Goal: Task Accomplishment & Management: Complete application form

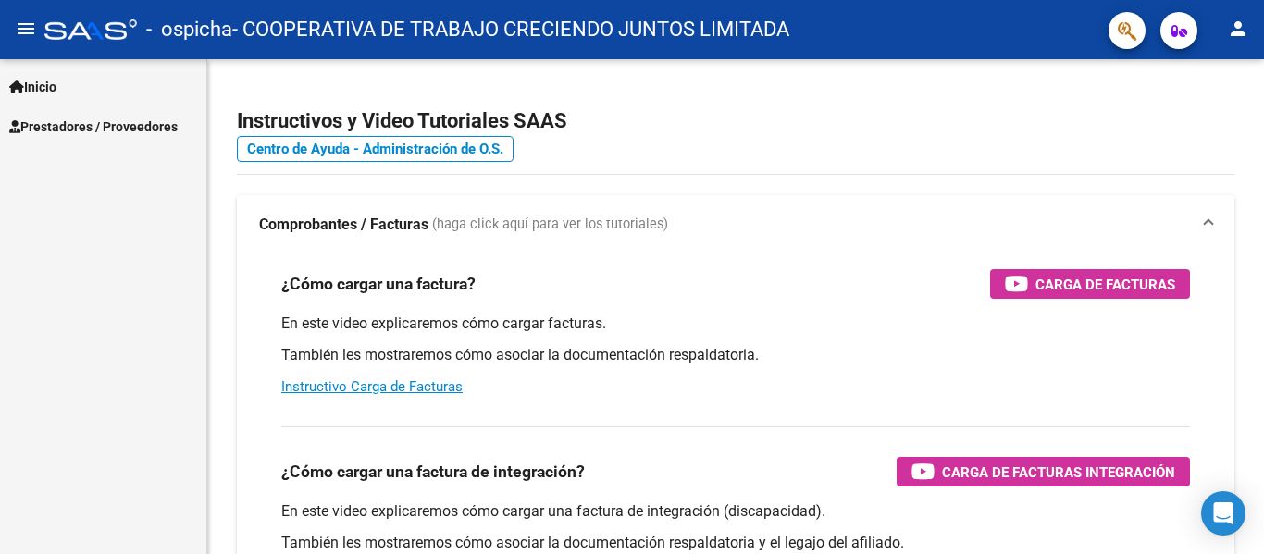
click at [98, 125] on span "Prestadores / Proveedores" at bounding box center [93, 127] width 168 height 20
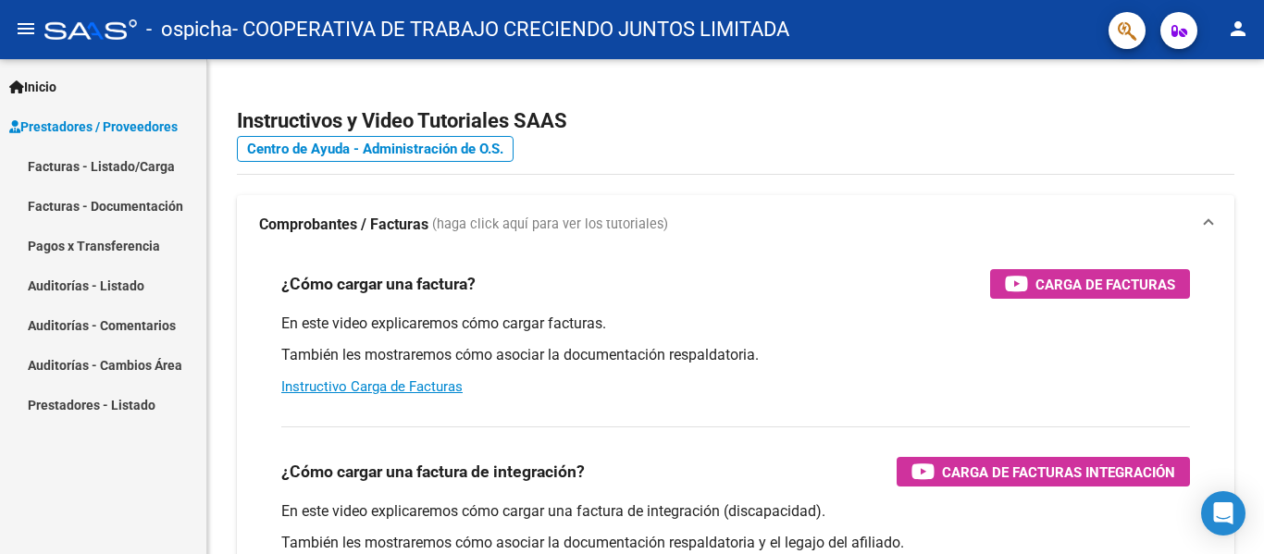
click at [98, 168] on link "Facturas - Listado/Carga" at bounding box center [103, 166] width 206 height 40
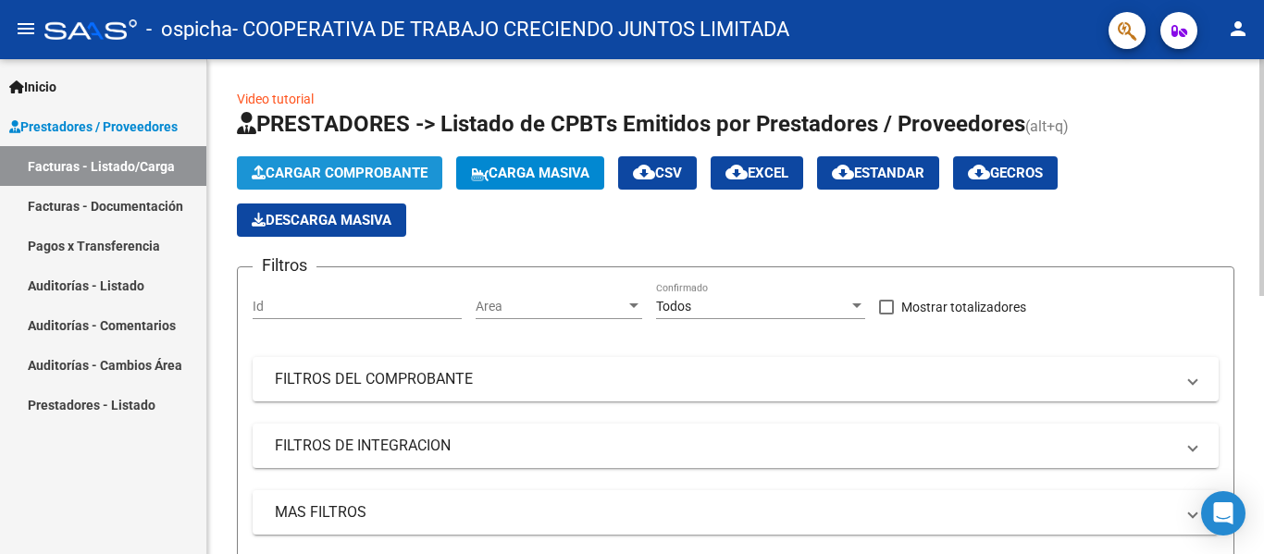
click at [308, 159] on button "Cargar Comprobante" at bounding box center [339, 172] width 205 height 33
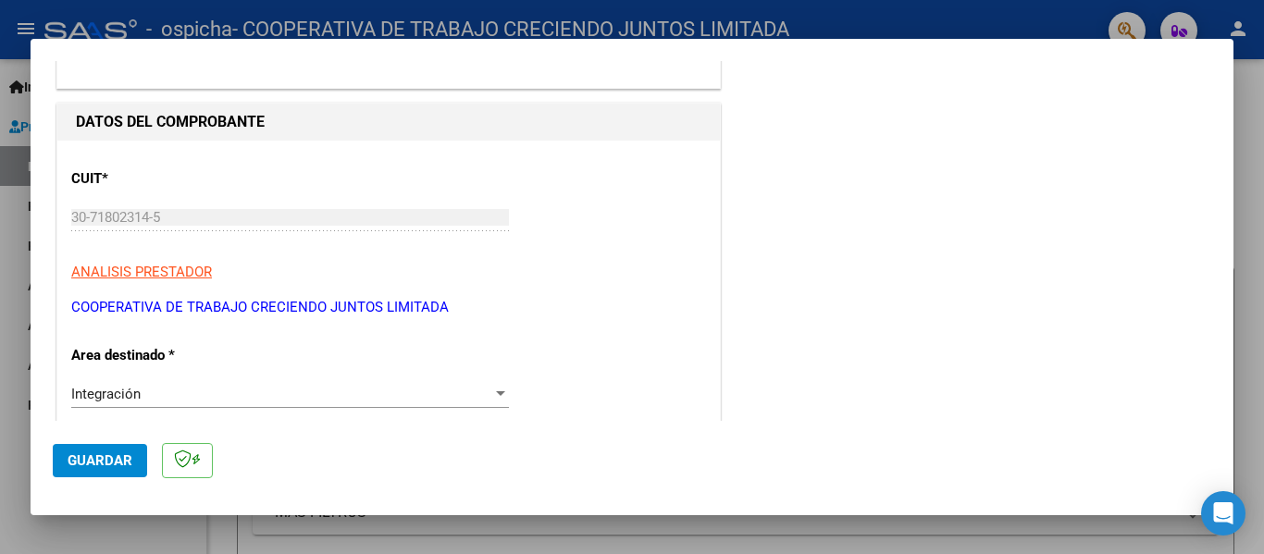
scroll to position [244, 0]
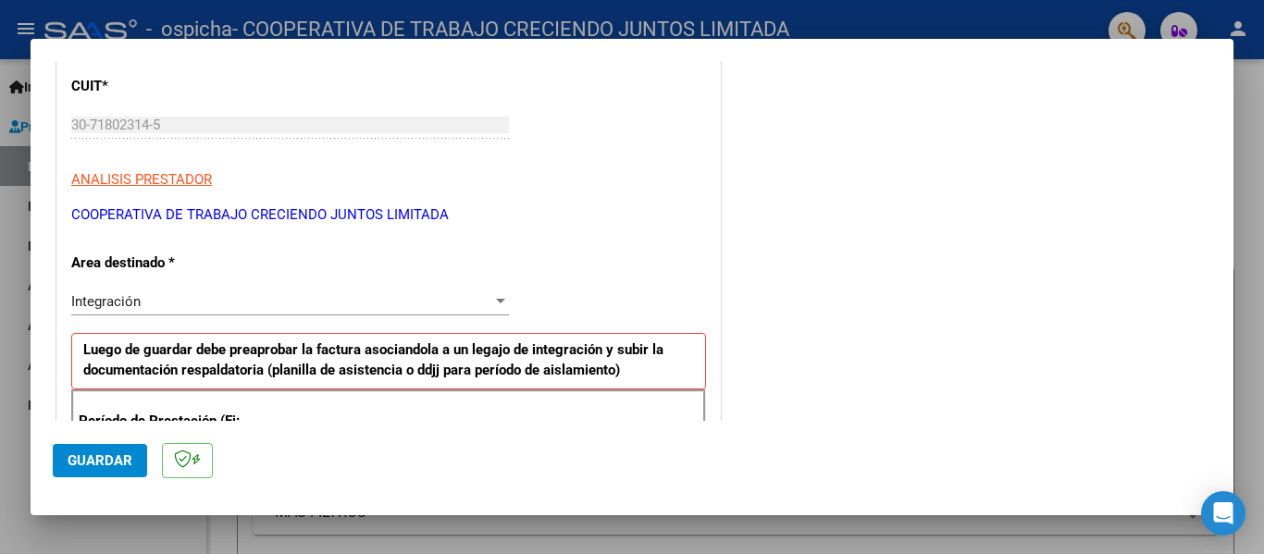
click at [484, 301] on div "Integración" at bounding box center [281, 301] width 421 height 17
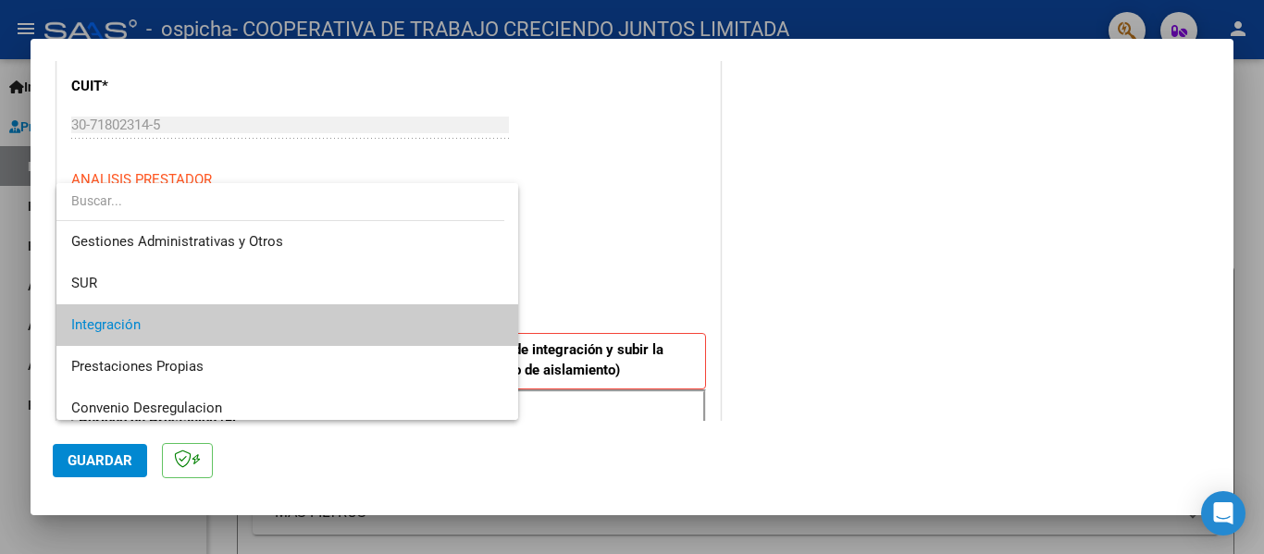
scroll to position [0, 0]
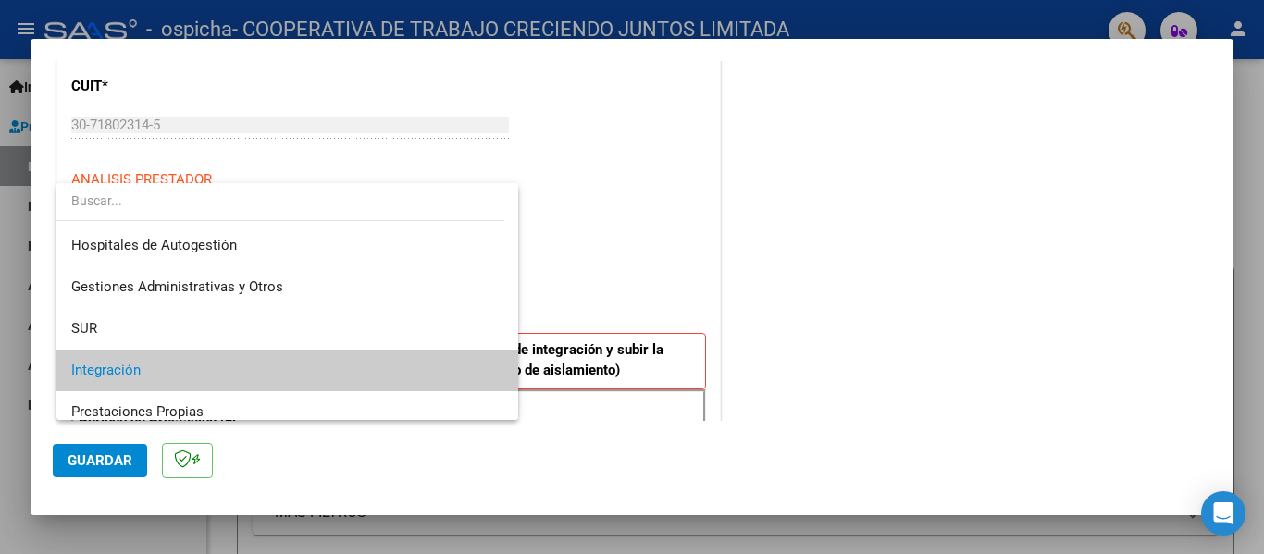
click at [157, 370] on span "Integración" at bounding box center [287, 371] width 432 height 42
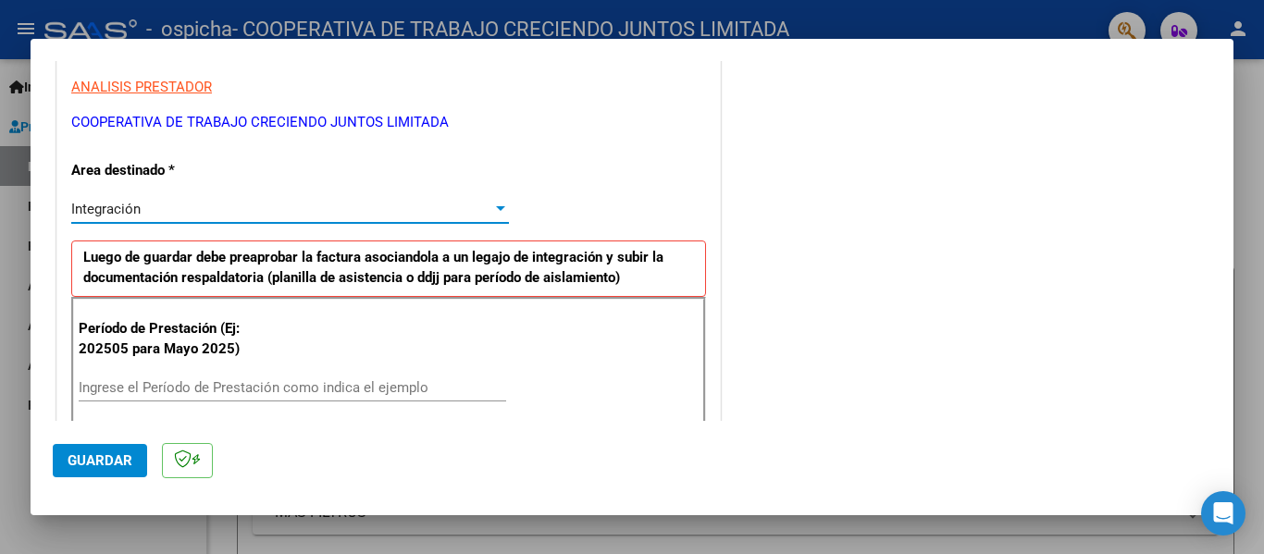
scroll to position [429, 0]
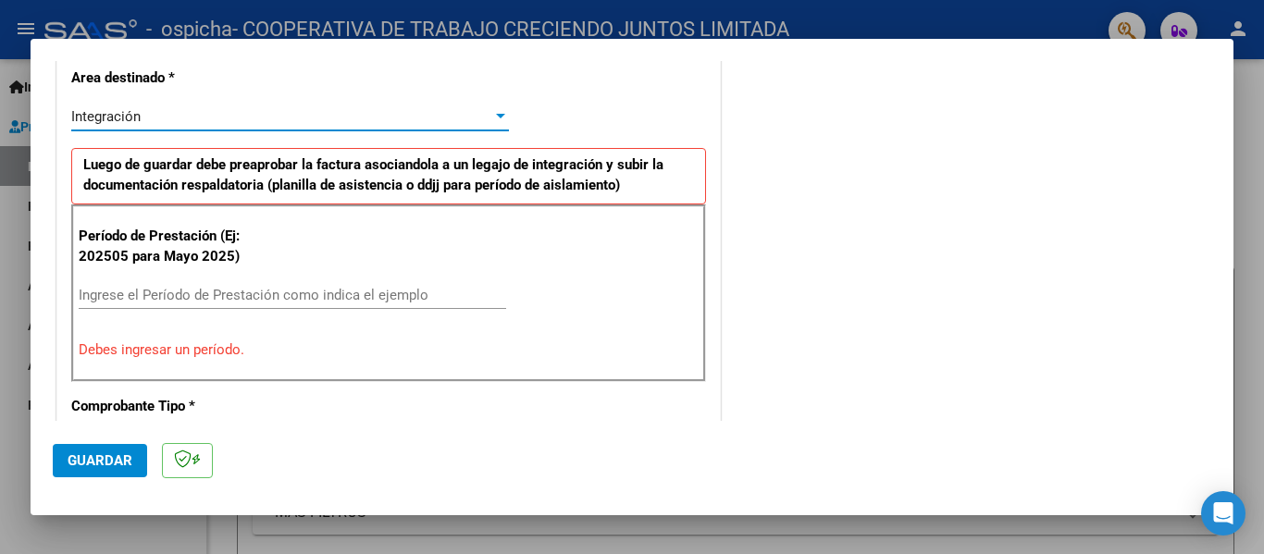
click at [239, 292] on input "Ingrese el Período de Prestación como indica el ejemplo" at bounding box center [292, 295] width 427 height 17
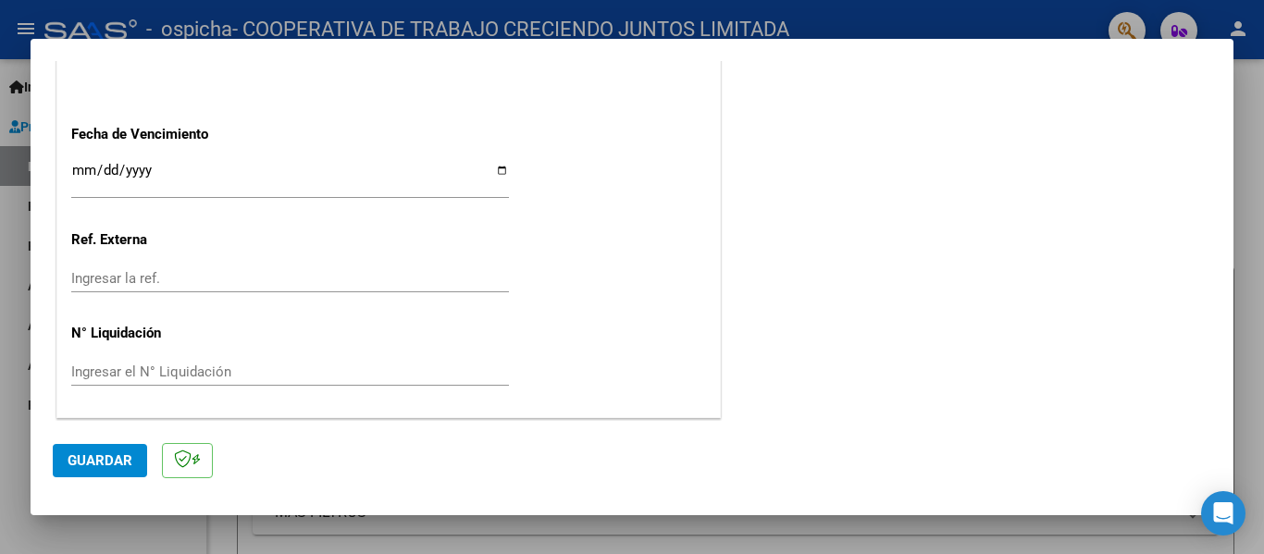
scroll to position [1268, 0]
type input "202509"
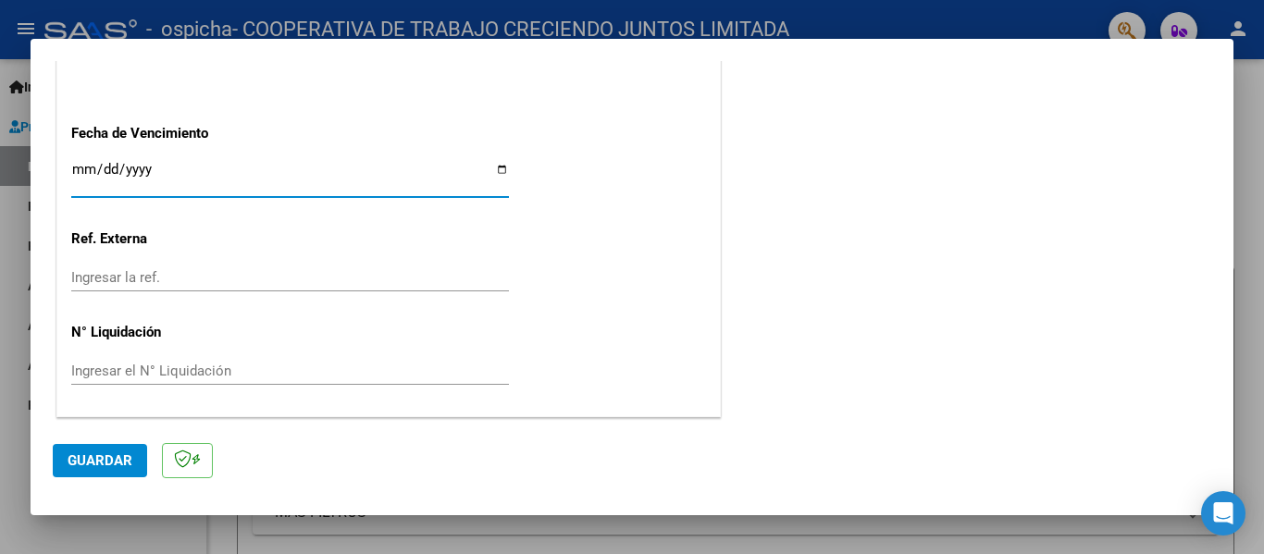
click at [496, 173] on input "Ingresar la fecha" at bounding box center [290, 177] width 438 height 30
type input "2025-10-02"
click at [98, 458] on span "Guardar" at bounding box center [100, 460] width 65 height 17
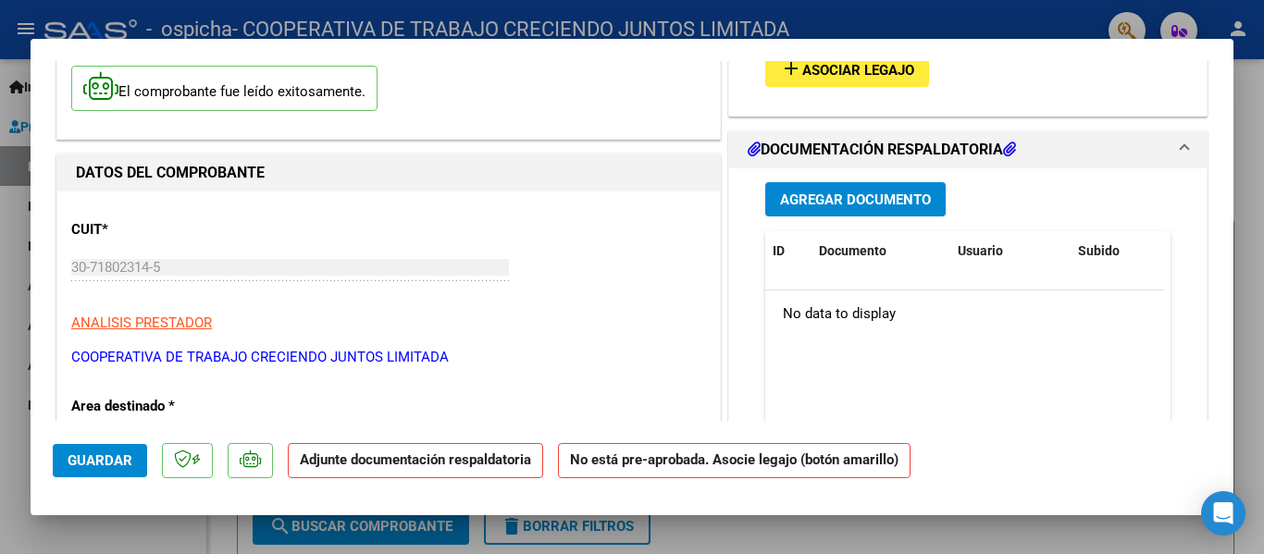
scroll to position [0, 0]
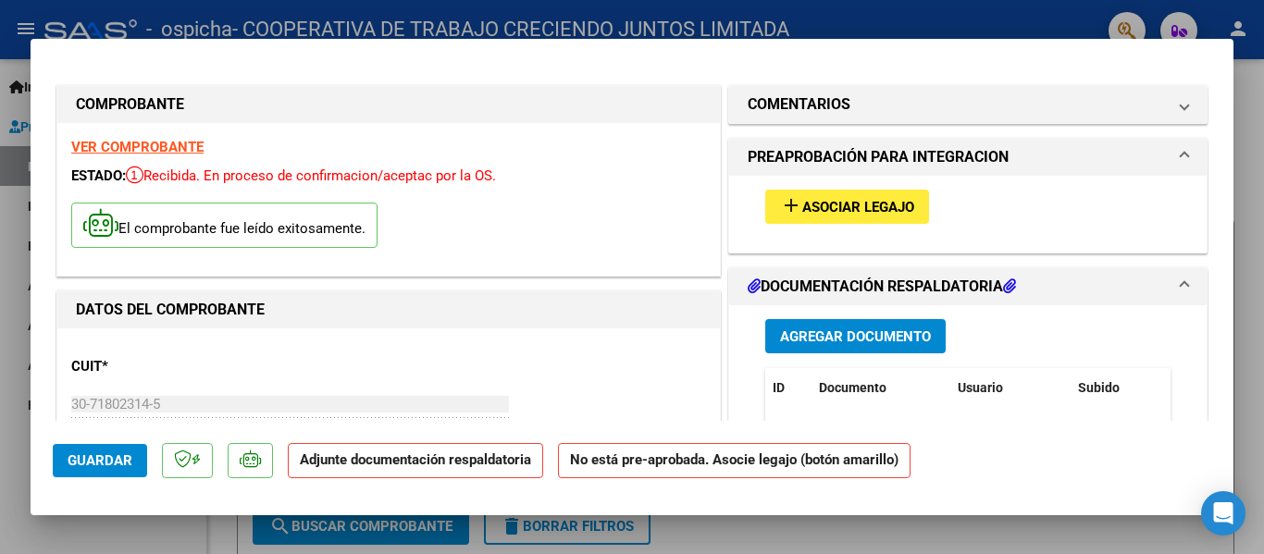
click at [859, 208] on span "Asociar Legajo" at bounding box center [858, 207] width 112 height 17
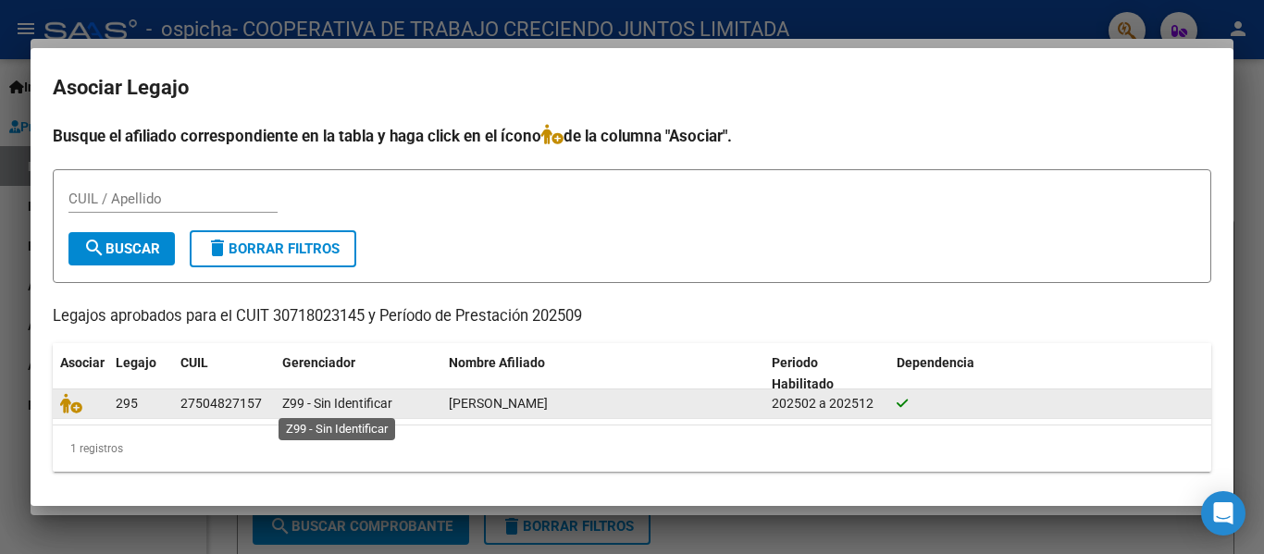
click at [323, 401] on span "Z99 - Sin Identificar" at bounding box center [337, 403] width 110 height 15
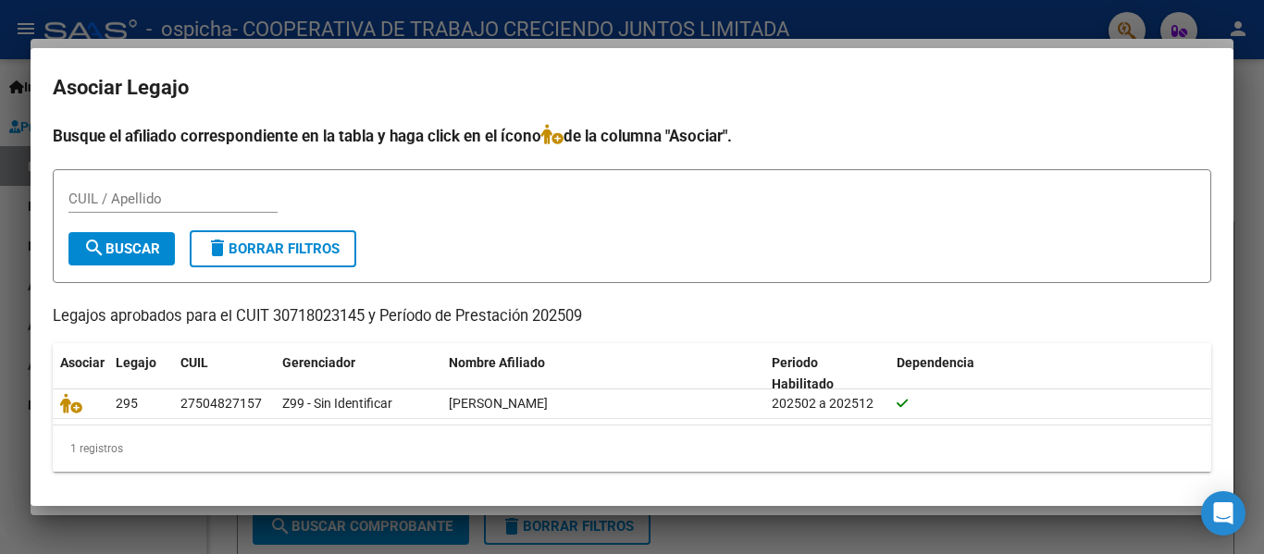
scroll to position [4, 0]
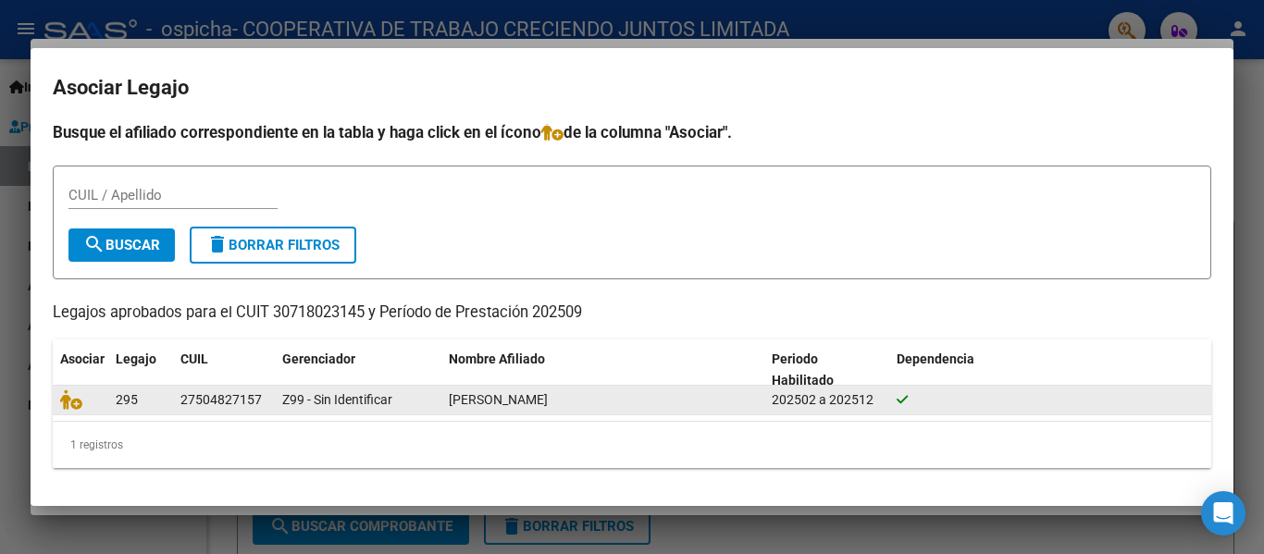
click at [904, 396] on icon at bounding box center [901, 399] width 11 height 13
drag, startPoint x: 445, startPoint y: 390, endPoint x: 370, endPoint y: 390, distance: 74.9
click at [444, 390] on datatable-body-cell "[PERSON_NAME]" at bounding box center [602, 400] width 323 height 29
click at [72, 403] on icon at bounding box center [71, 399] width 22 height 20
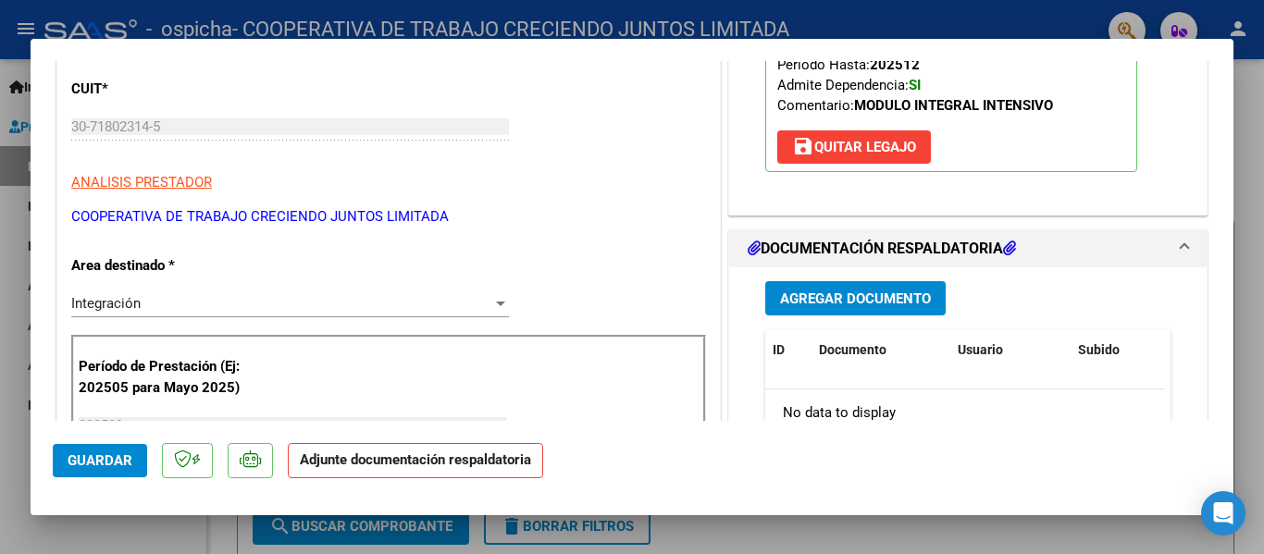
scroll to position [370, 0]
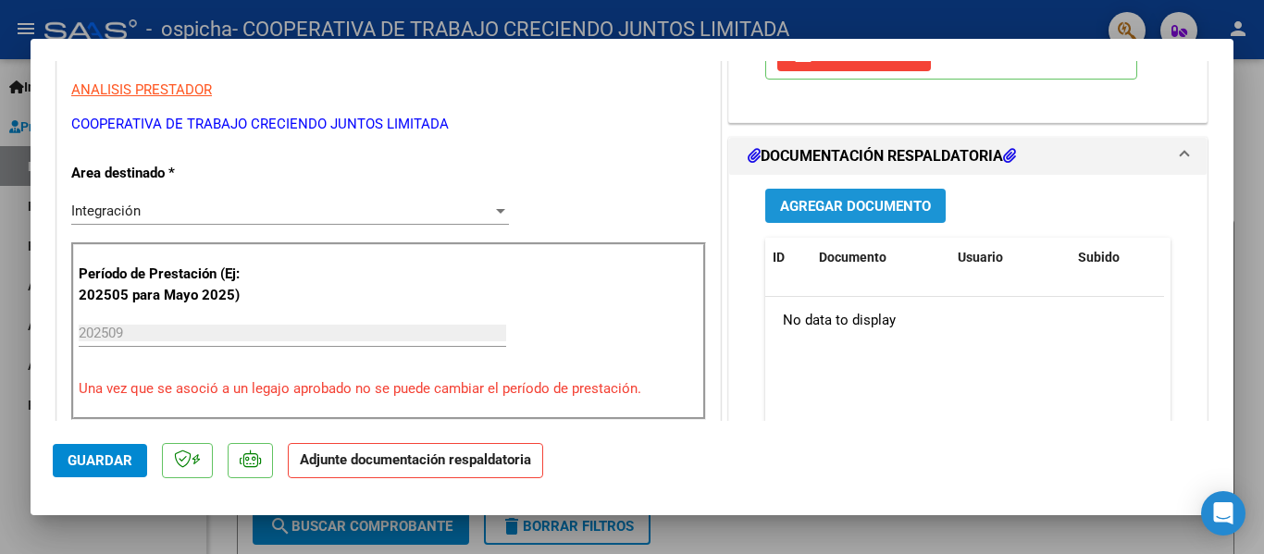
click at [882, 199] on span "Agregar Documento" at bounding box center [855, 206] width 151 height 17
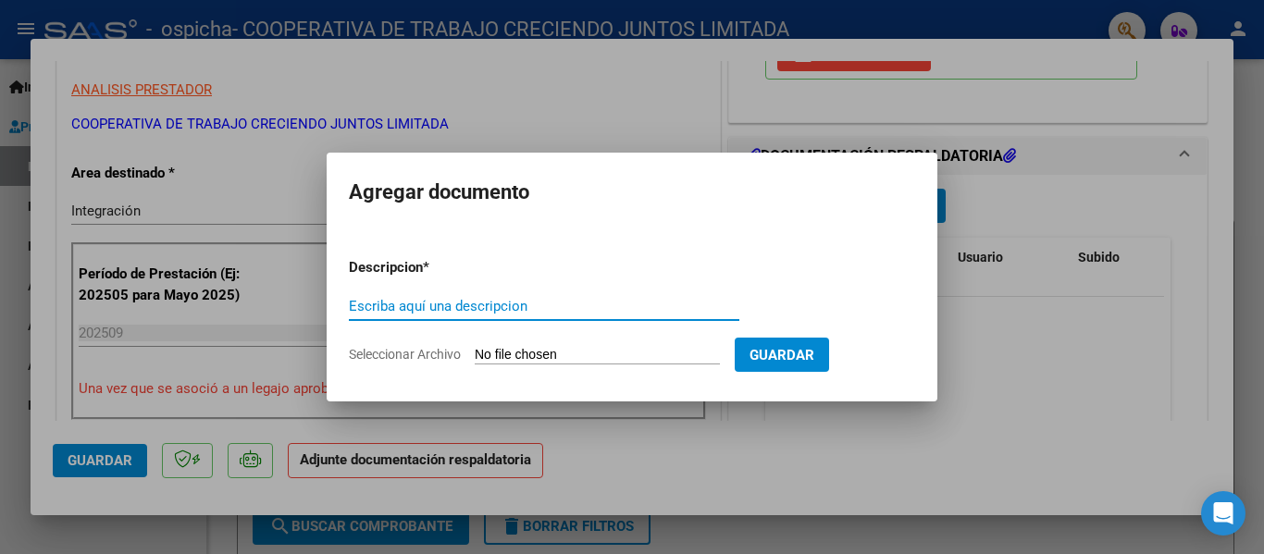
click at [551, 357] on input "Seleccionar Archivo" at bounding box center [597, 356] width 245 height 18
type input "C:\fakepath\2025-Asist- Septiembre - PSICOTERAPIA- Rocio S.pdf"
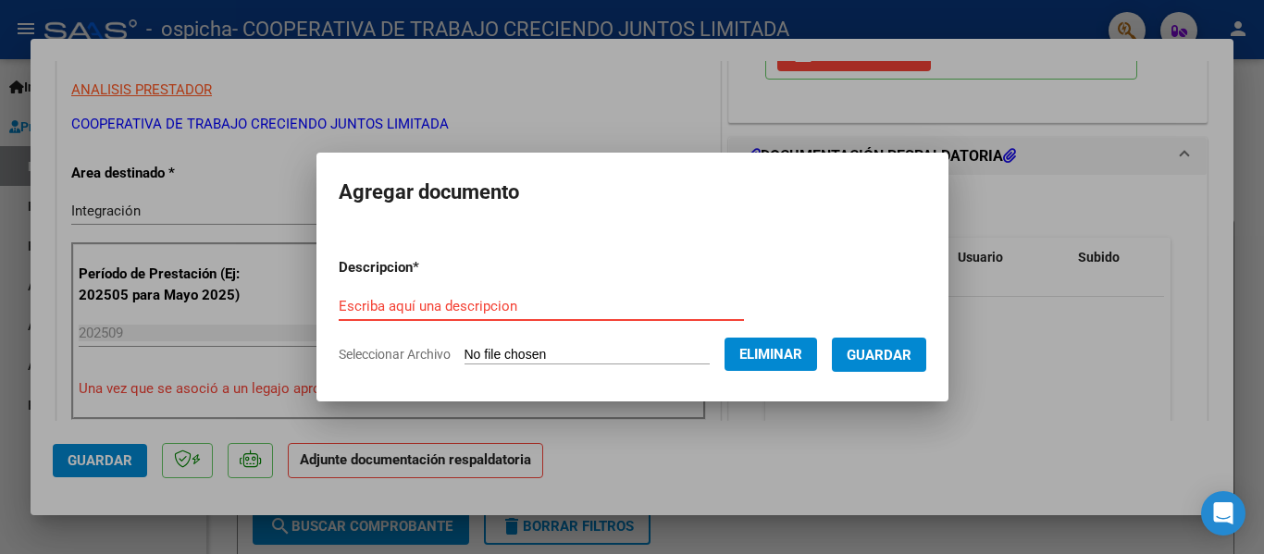
click at [417, 303] on input "Escriba aquí una descripcion" at bounding box center [541, 306] width 405 height 17
type input "ASISTENCIA"
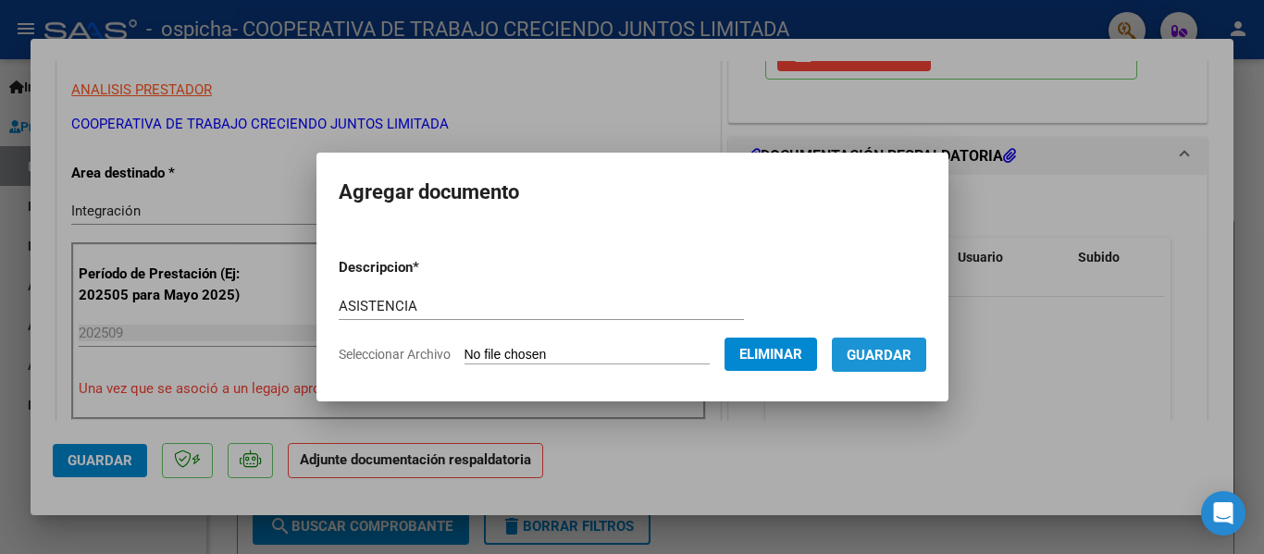
click at [890, 361] on span "Guardar" at bounding box center [878, 355] width 65 height 17
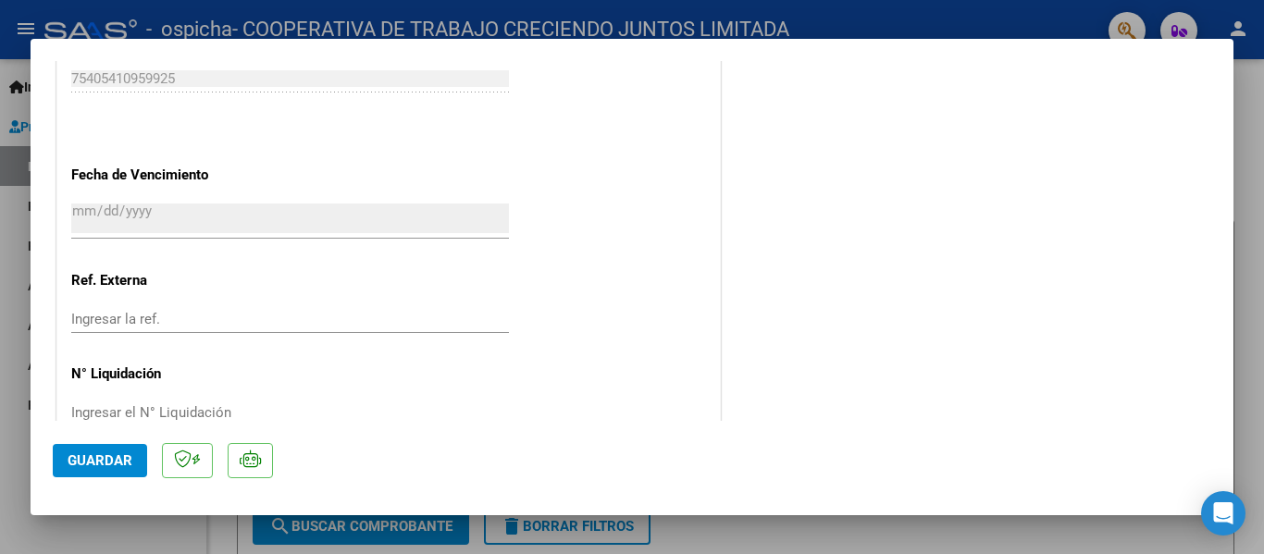
scroll to position [1296, 0]
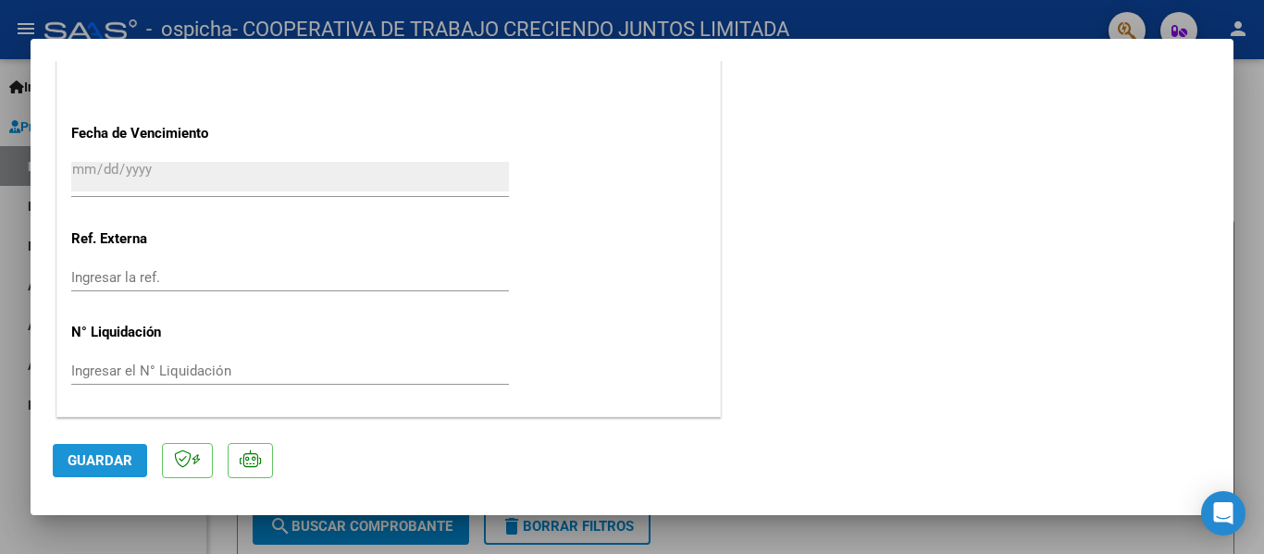
click at [83, 454] on span "Guardar" at bounding box center [100, 460] width 65 height 17
click at [1239, 167] on div at bounding box center [632, 277] width 1264 height 554
type input "$ 0,00"
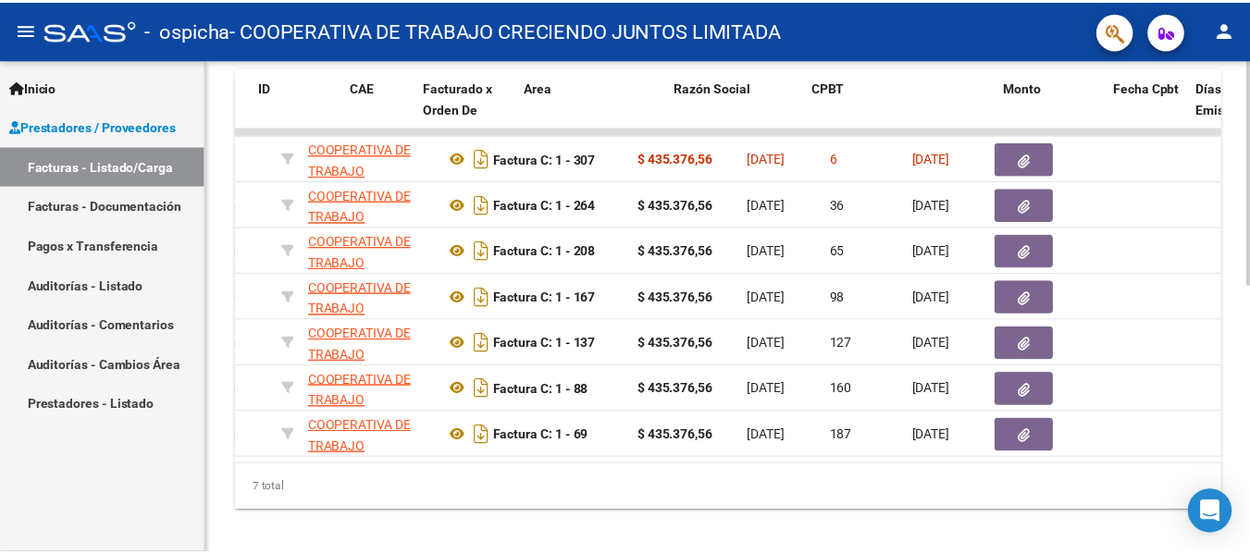
scroll to position [0, 0]
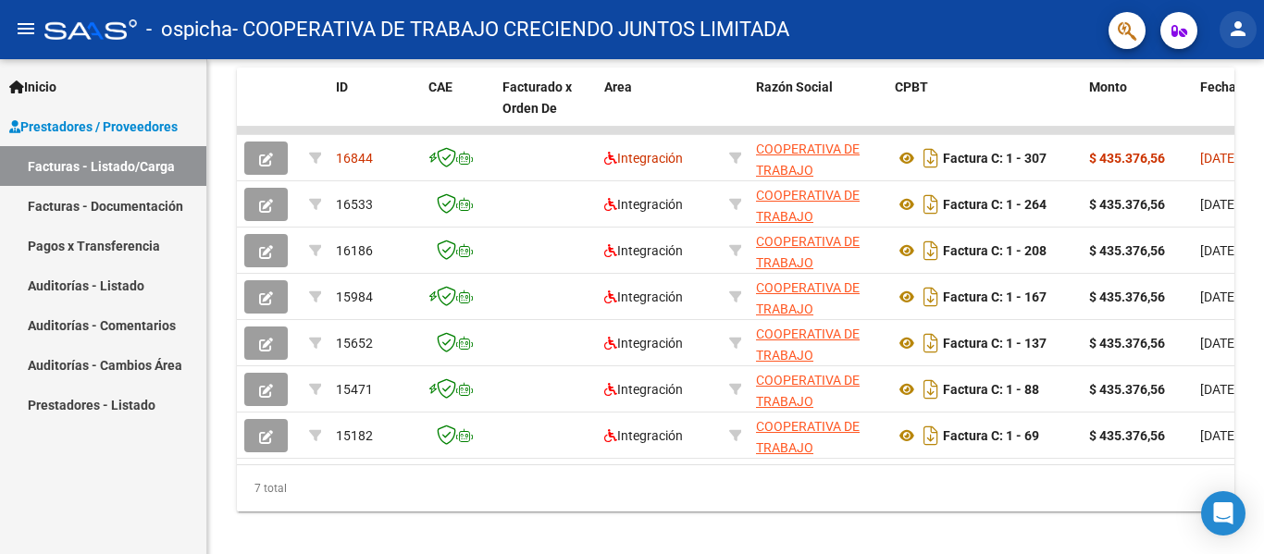
click at [1237, 25] on mat-icon "person" at bounding box center [1238, 29] width 22 height 22
click at [1196, 123] on button "exit_to_app Salir" at bounding box center [1199, 122] width 113 height 44
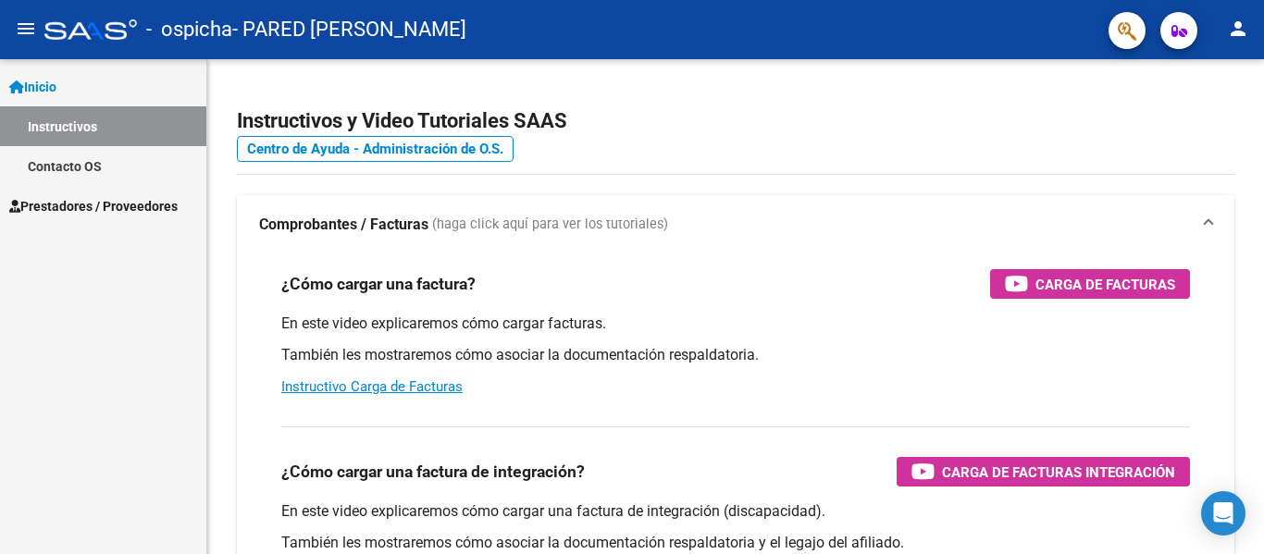
click at [152, 201] on span "Prestadores / Proveedores" at bounding box center [93, 206] width 168 height 20
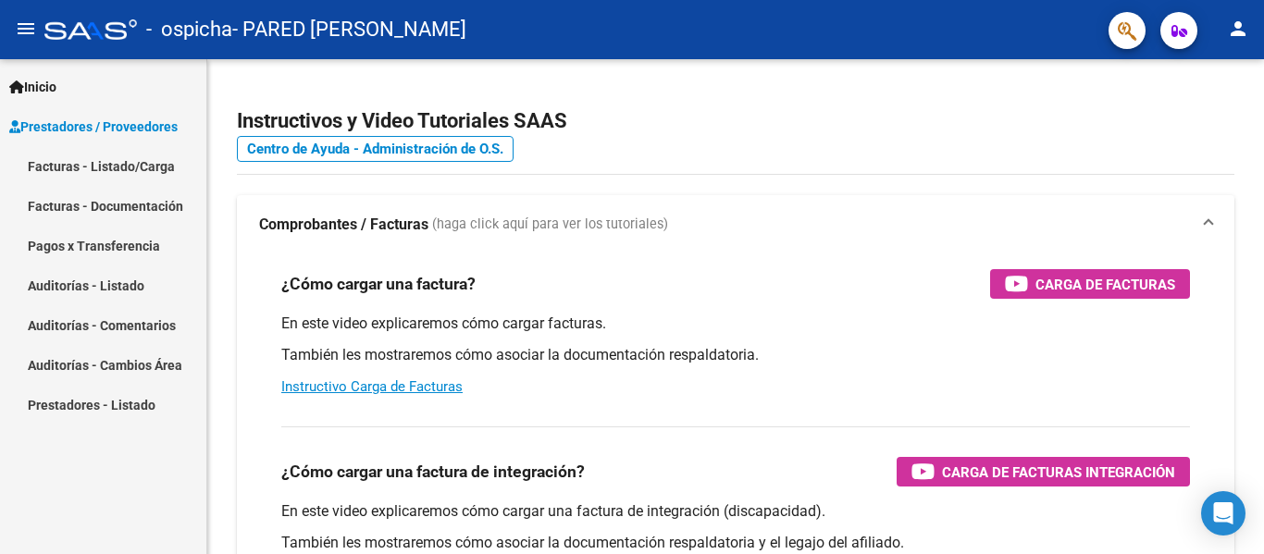
click at [152, 166] on link "Facturas - Listado/Carga" at bounding box center [103, 166] width 206 height 40
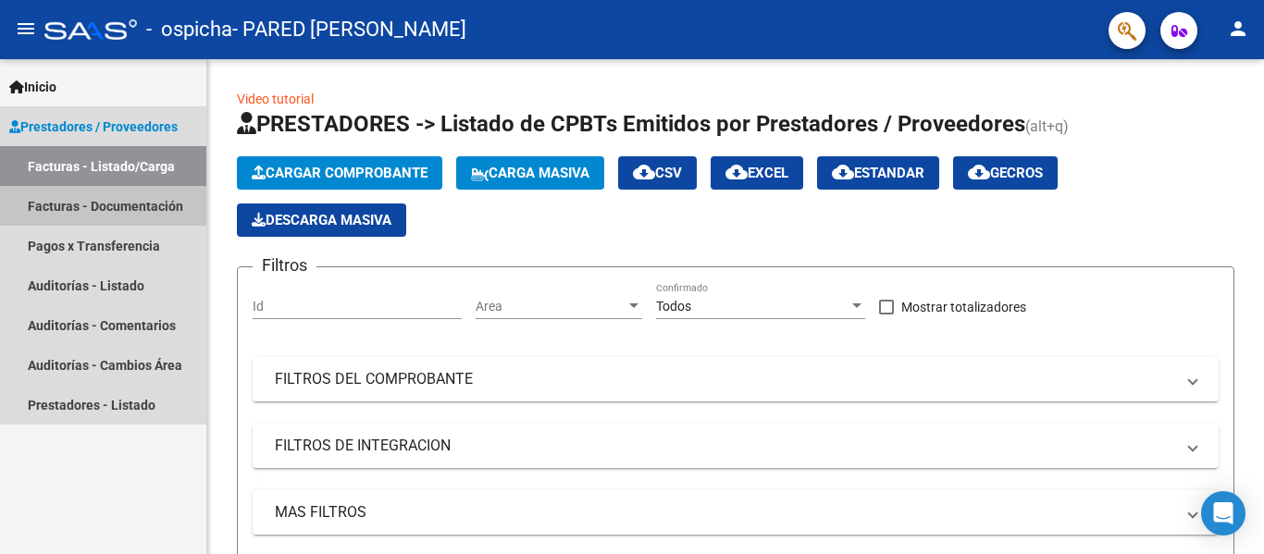
click at [124, 207] on link "Facturas - Documentación" at bounding box center [103, 206] width 206 height 40
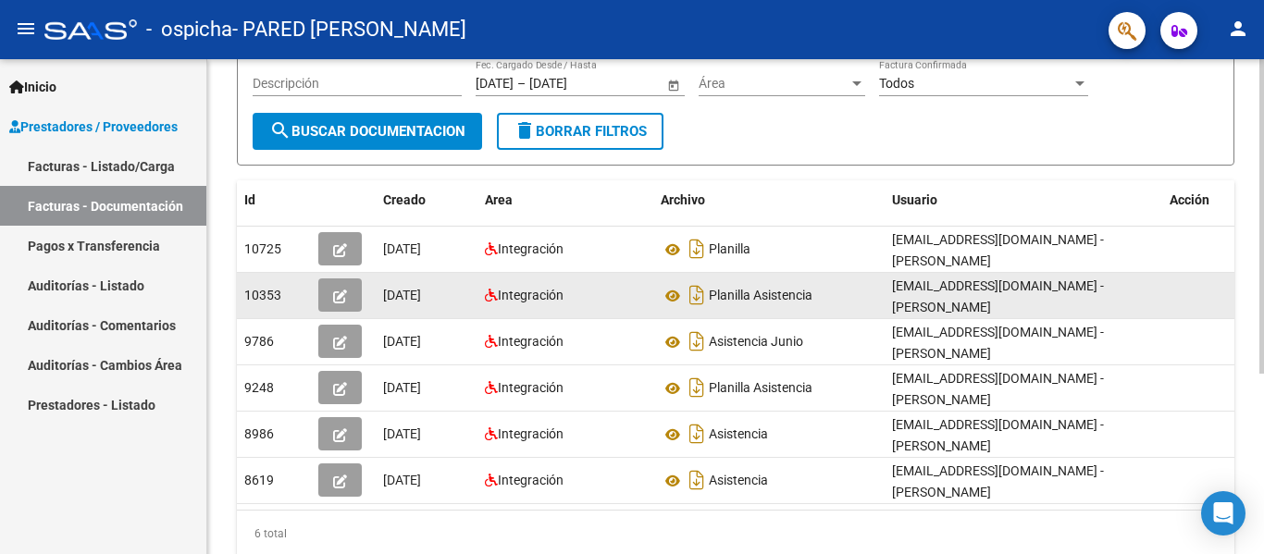
scroll to position [100, 0]
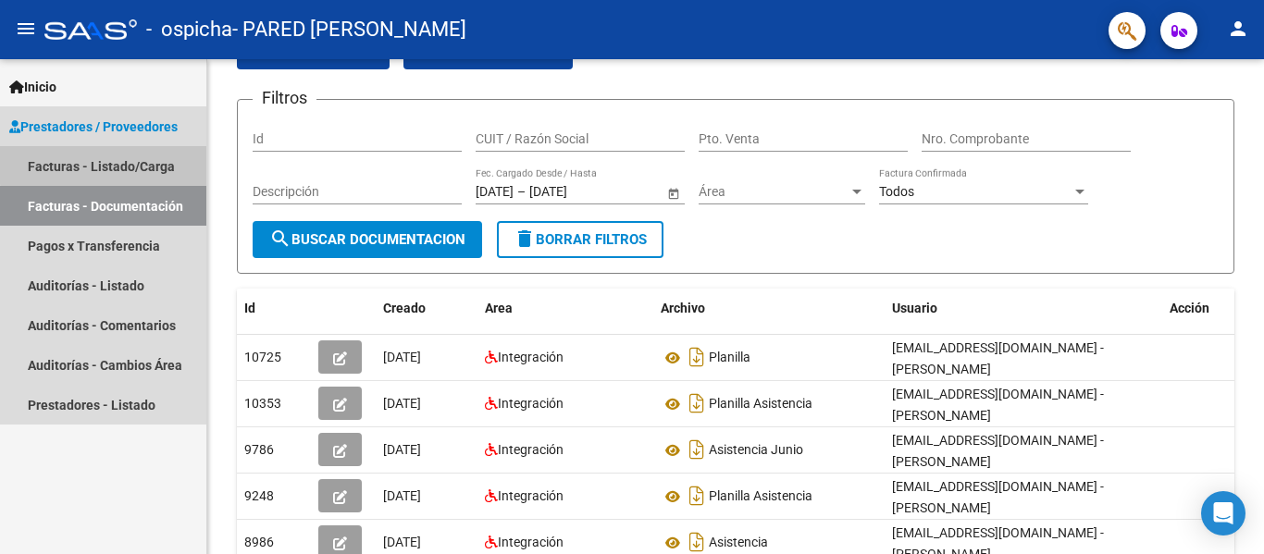
click at [133, 163] on link "Facturas - Listado/Carga" at bounding box center [103, 166] width 206 height 40
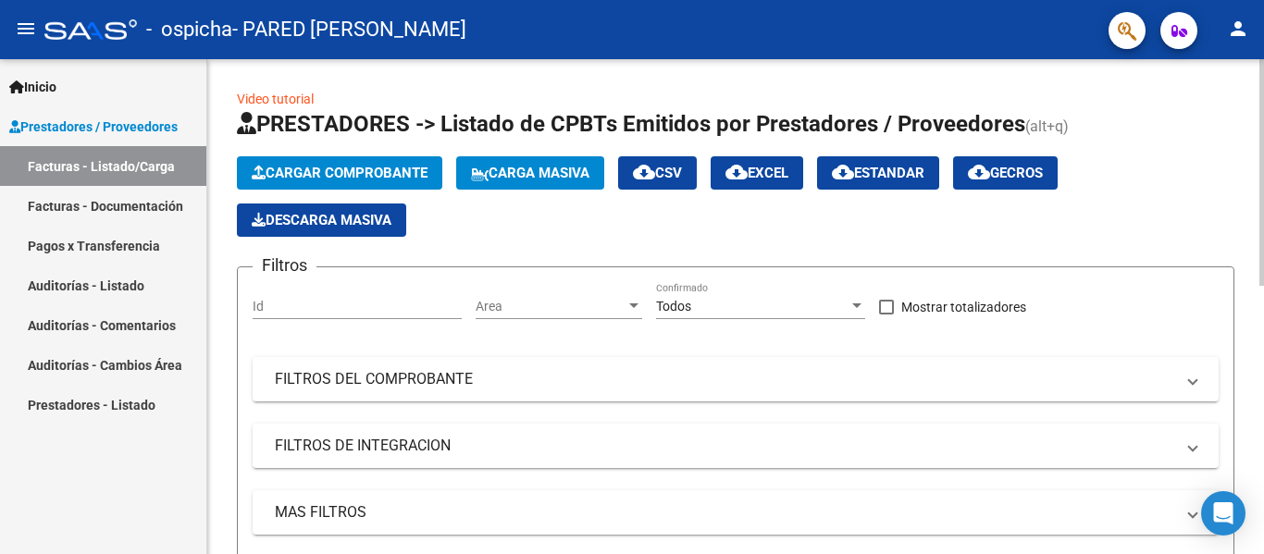
click at [375, 169] on span "Cargar Comprobante" at bounding box center [340, 173] width 176 height 17
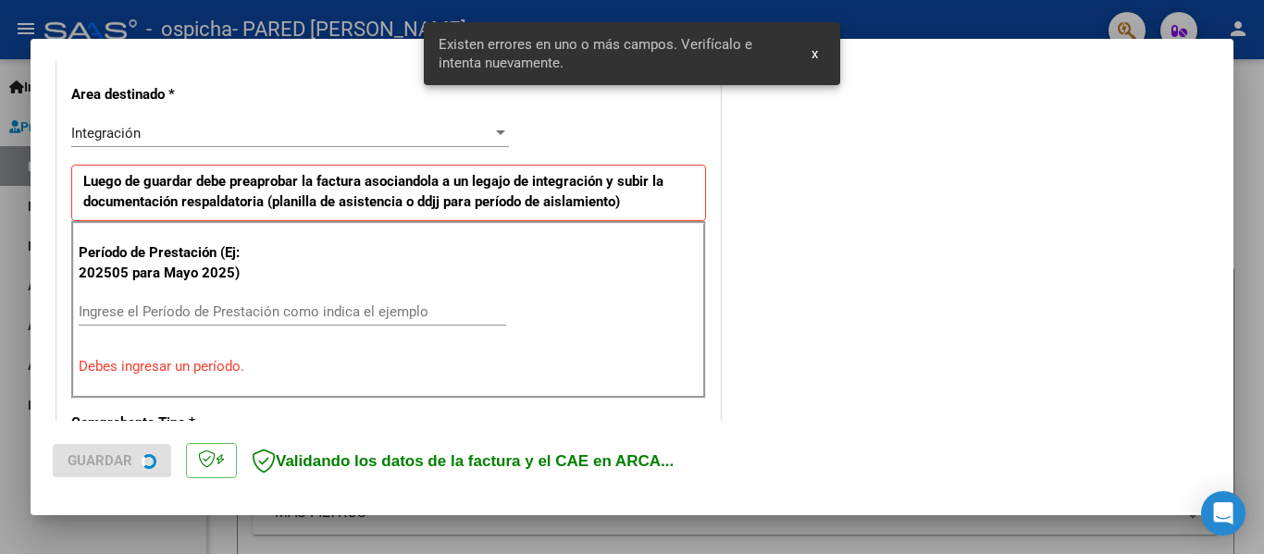
scroll to position [429, 0]
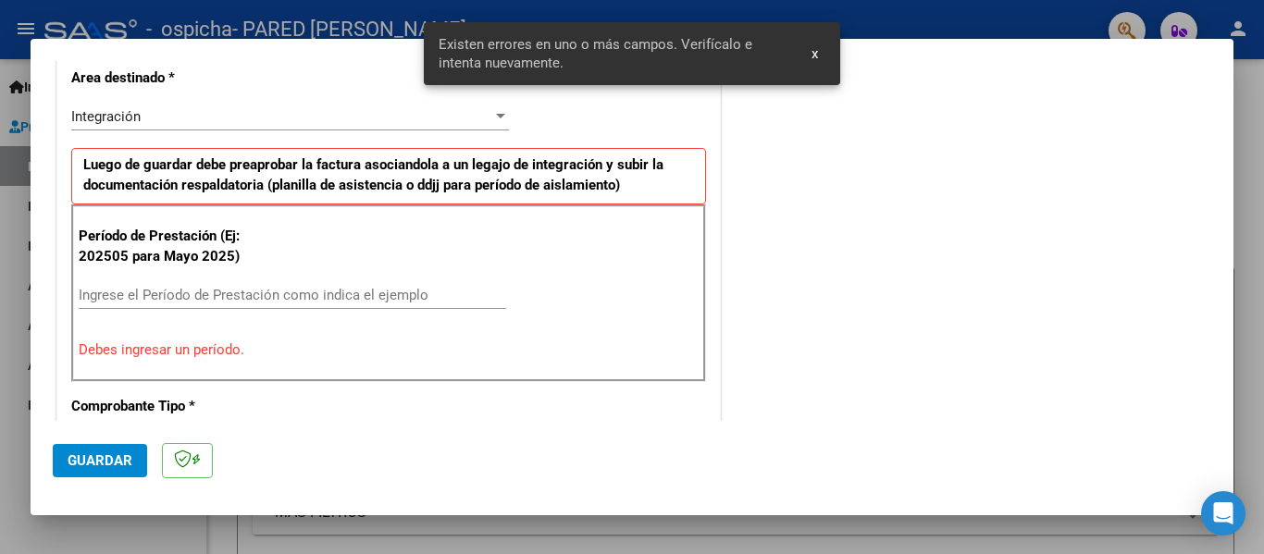
click at [816, 55] on span "x" at bounding box center [814, 53] width 6 height 17
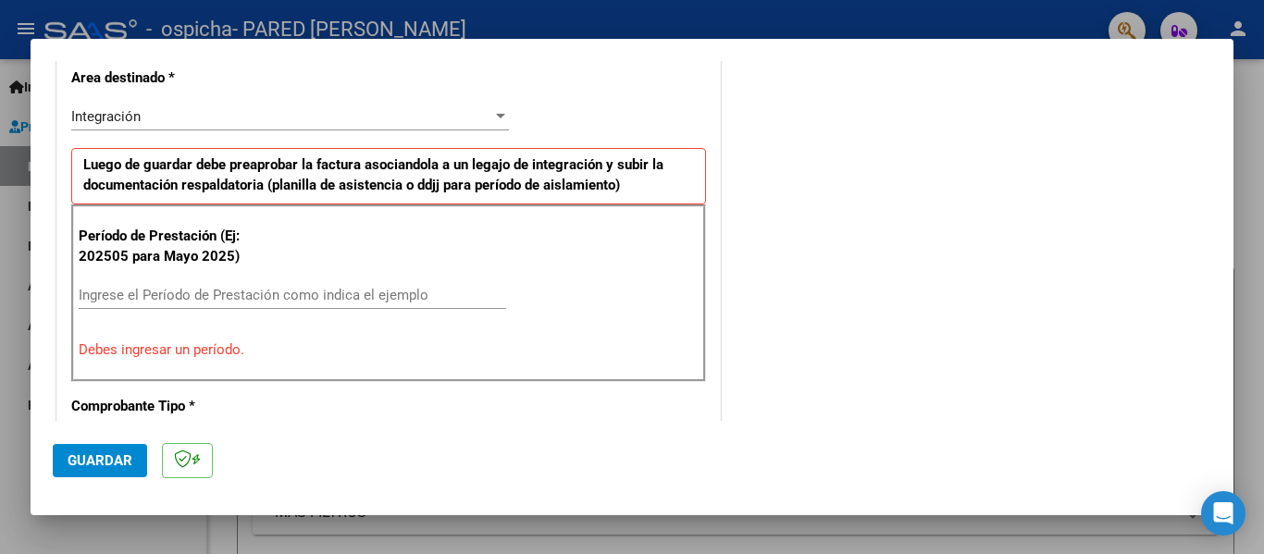
click at [228, 300] on input "Ingrese el Período de Prestación como indica el ejemplo" at bounding box center [292, 295] width 427 height 17
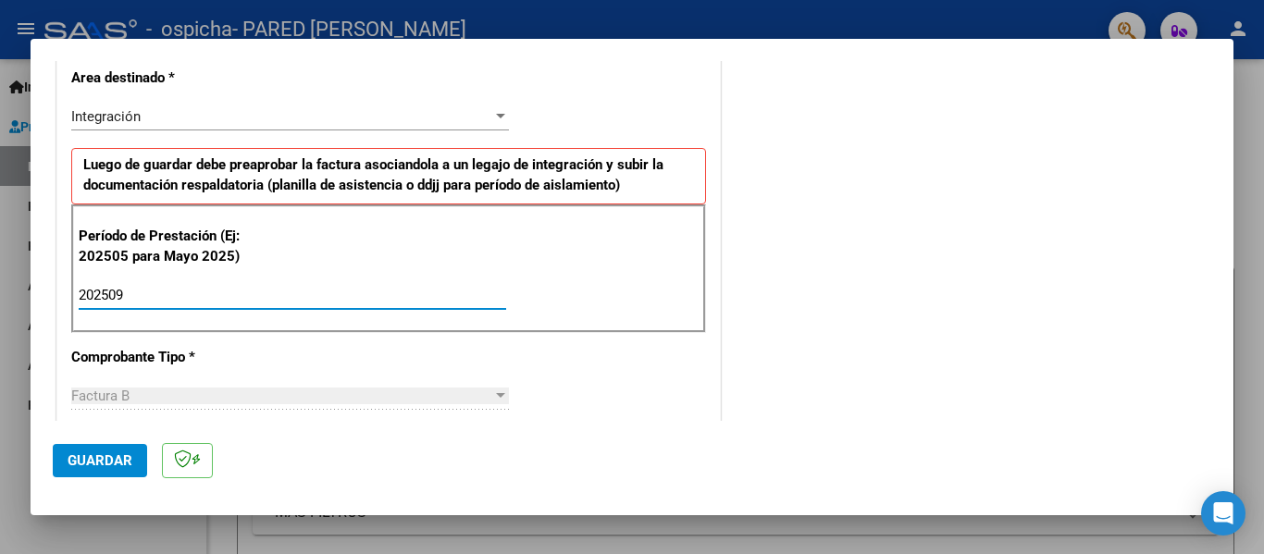
type input "202509"
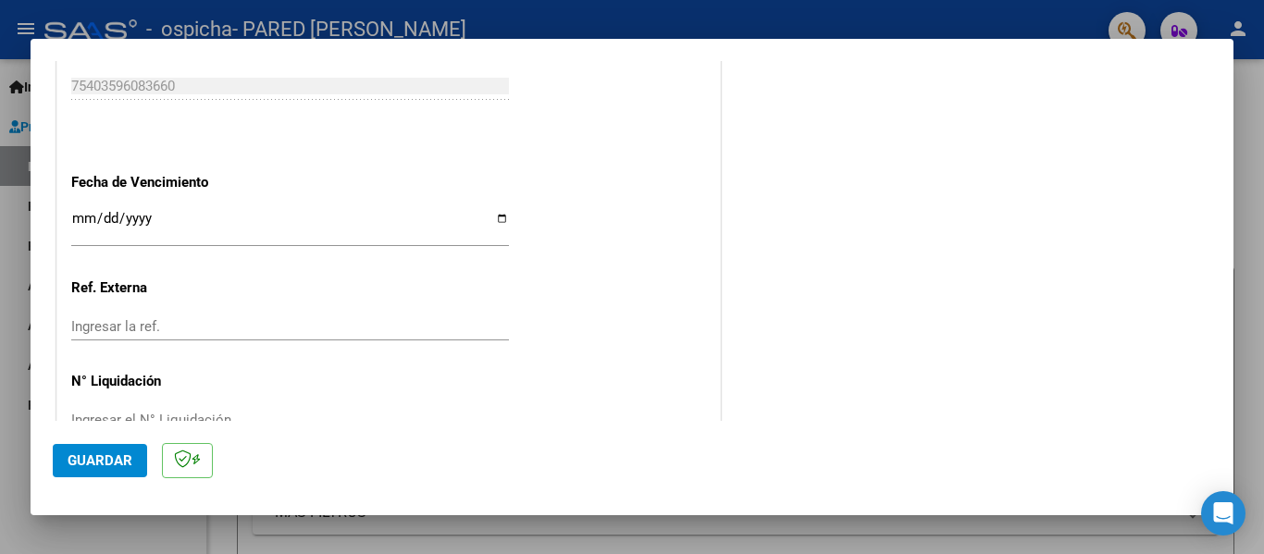
scroll to position [1268, 0]
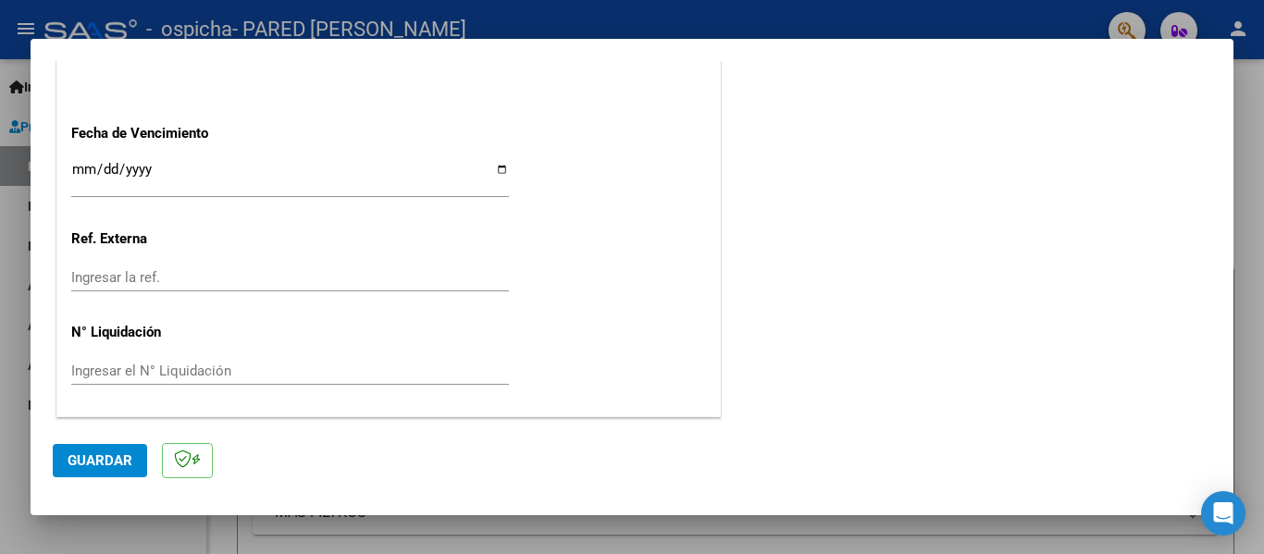
click at [121, 460] on span "Guardar" at bounding box center [100, 460] width 65 height 17
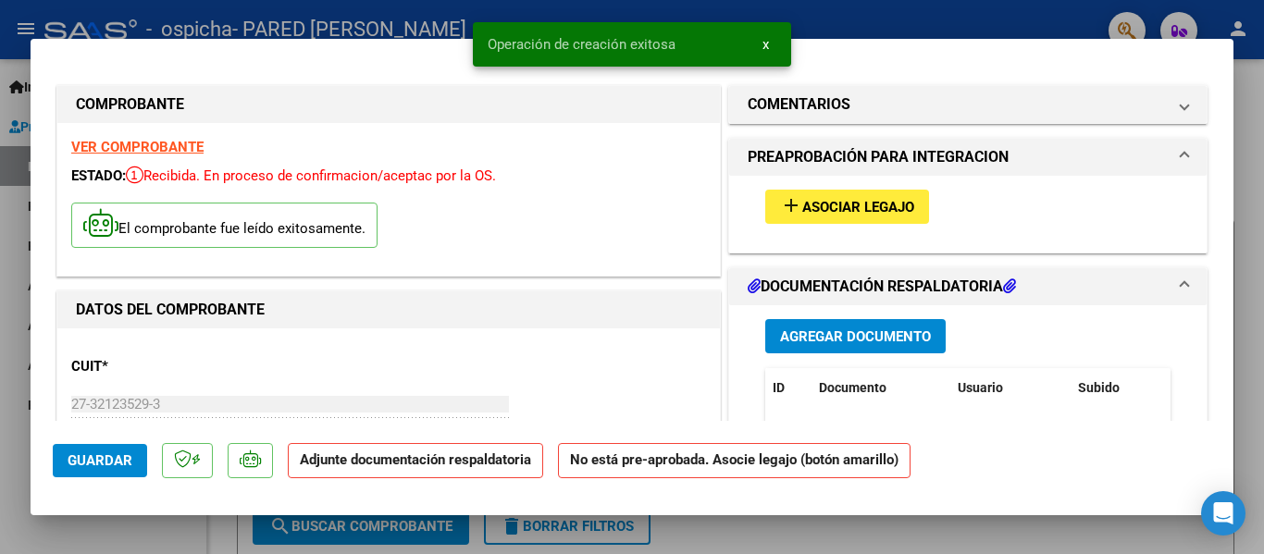
click at [845, 212] on span "Asociar Legajo" at bounding box center [858, 207] width 112 height 17
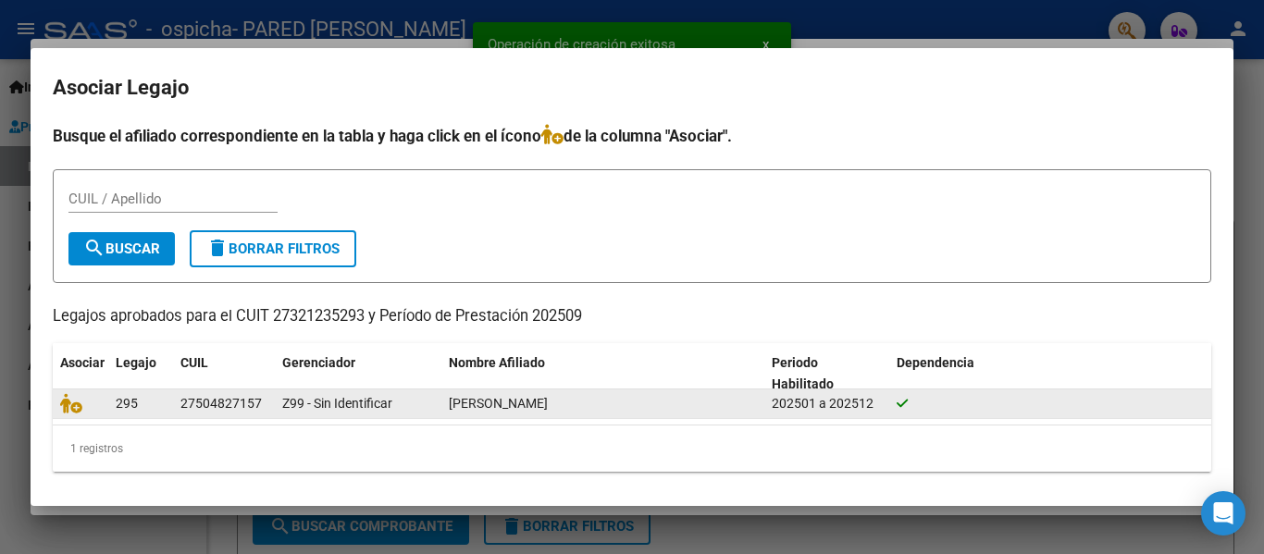
click at [204, 408] on div "27504827157" at bounding box center [220, 403] width 81 height 21
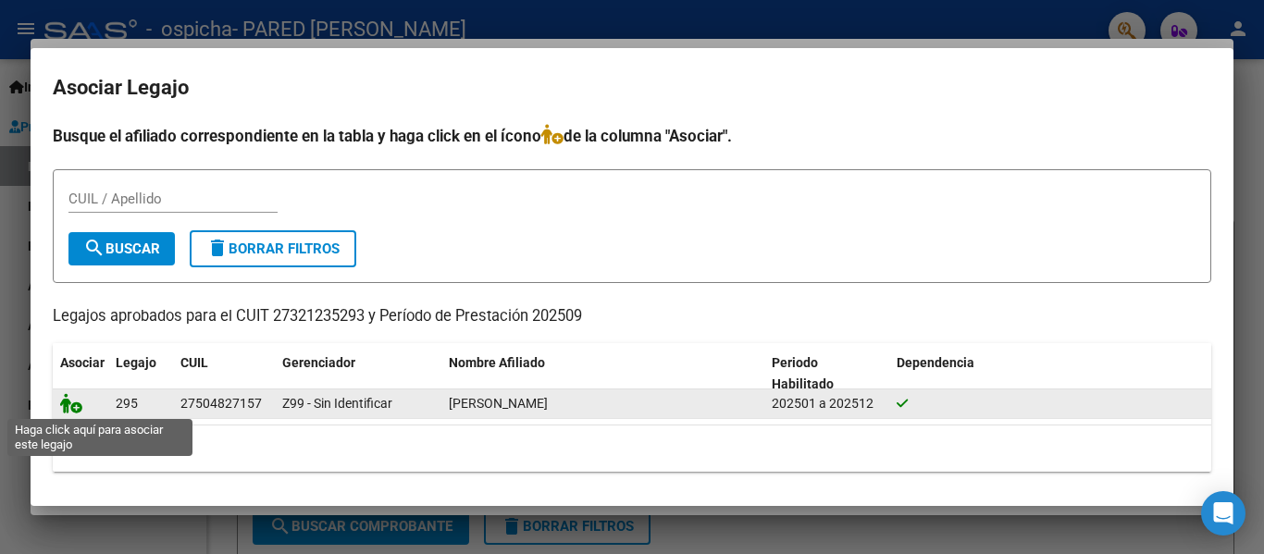
click at [70, 409] on icon at bounding box center [71, 403] width 22 height 20
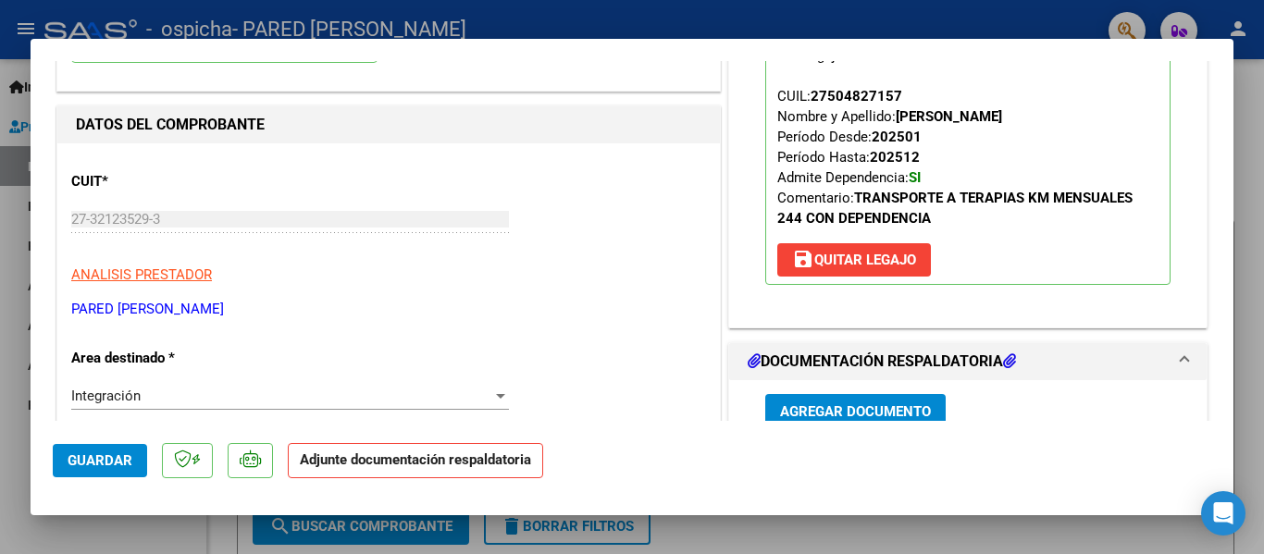
scroll to position [277, 0]
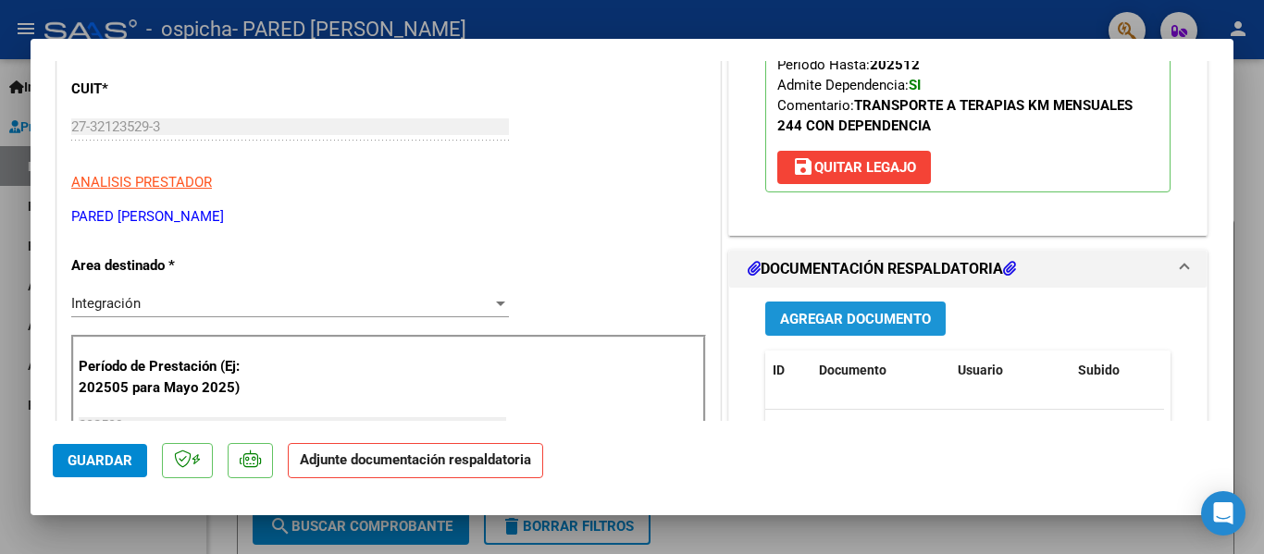
click at [817, 325] on span "Agregar Documento" at bounding box center [855, 319] width 151 height 17
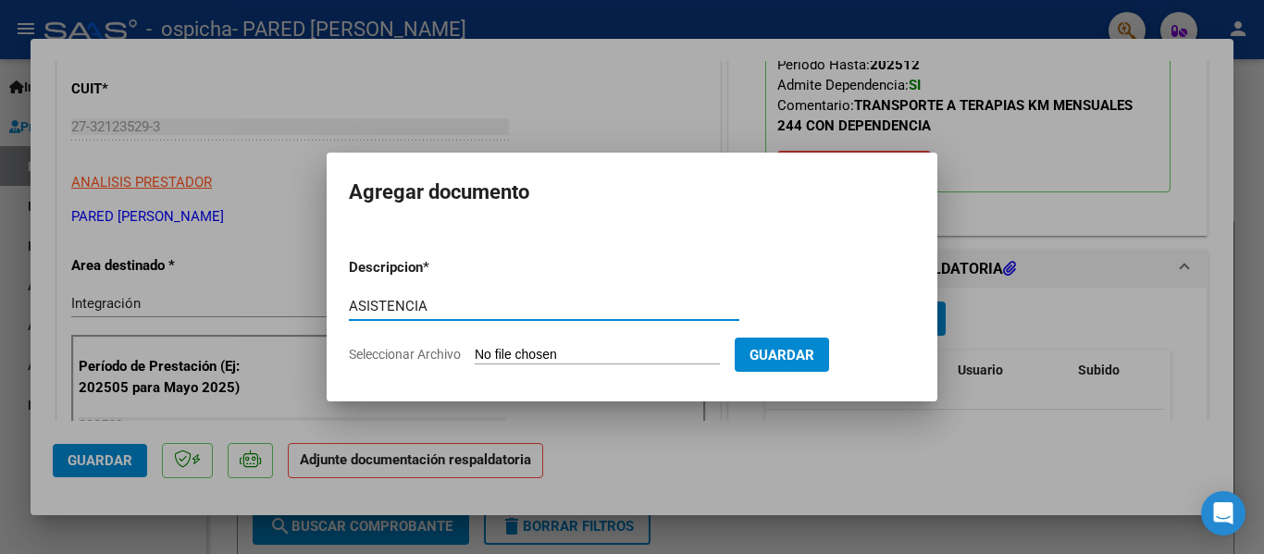
type input "ASISTENCIA"
click at [587, 354] on input "Seleccionar Archivo" at bounding box center [597, 356] width 245 height 18
type input "C:\fakepath\2025-Asist- Septiembre - TRANSPORTE- [PERSON_NAME] S.pdf"
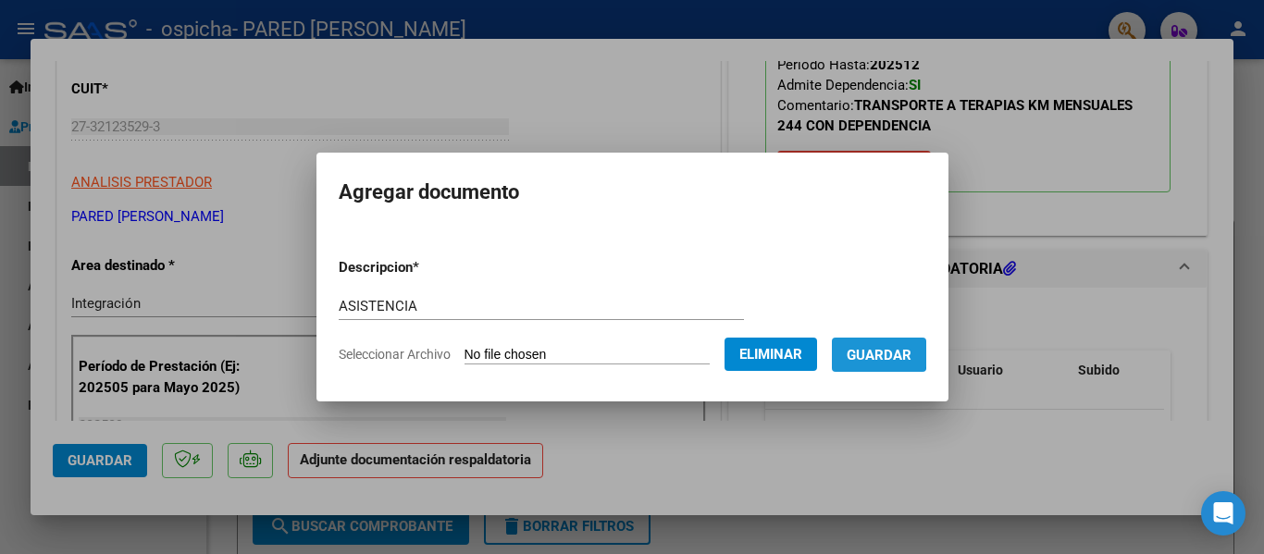
click at [892, 351] on span "Guardar" at bounding box center [878, 355] width 65 height 17
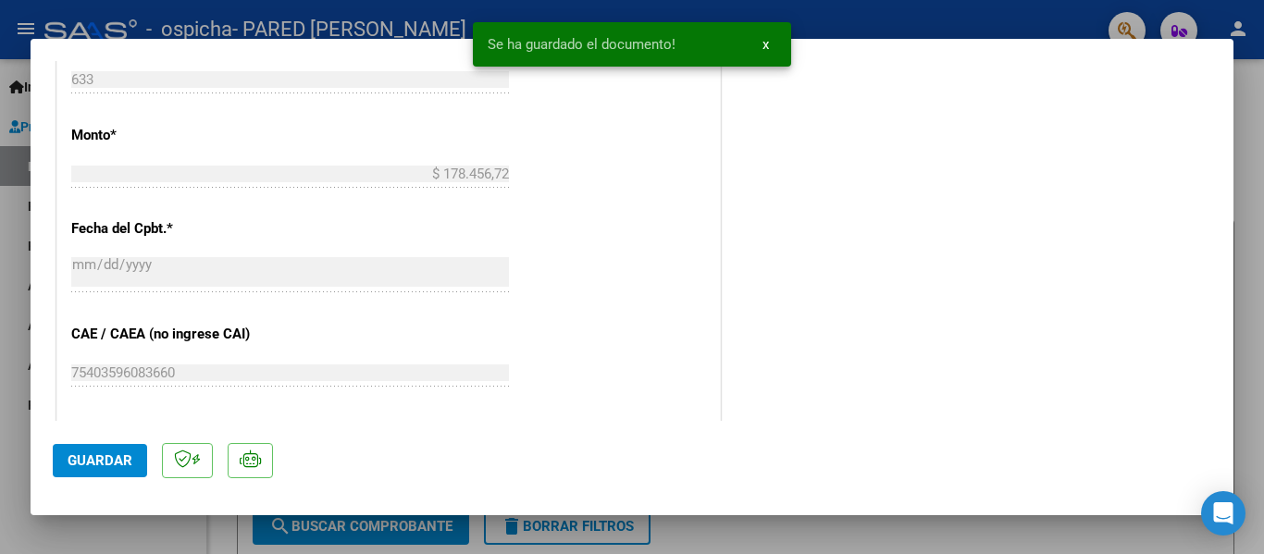
scroll to position [1202, 0]
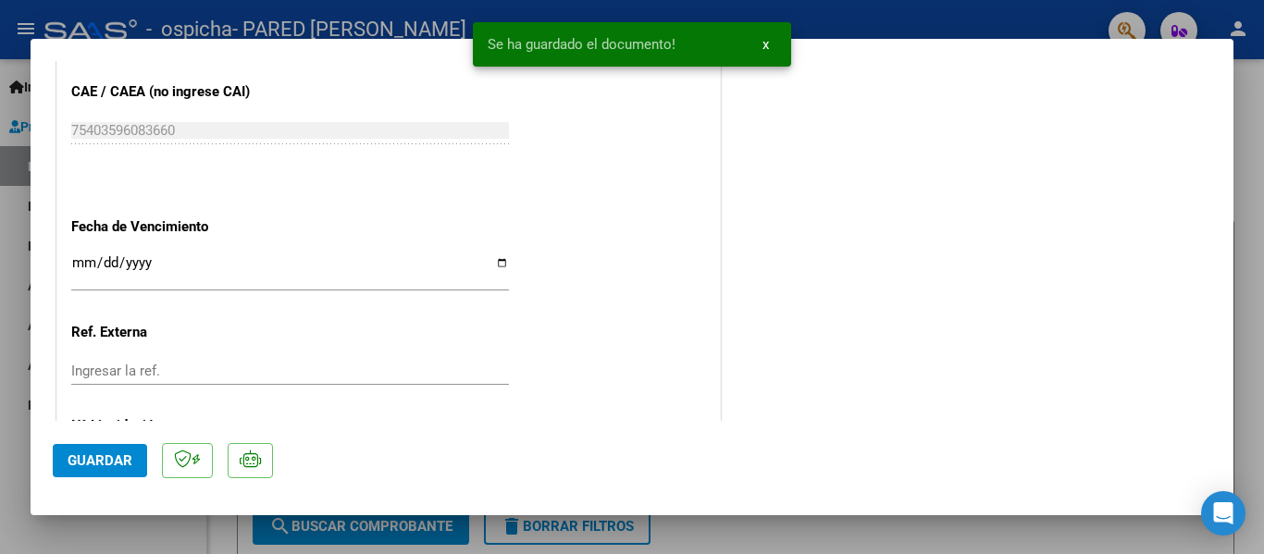
click at [130, 451] on button "Guardar" at bounding box center [100, 460] width 94 height 33
click at [1249, 135] on div at bounding box center [632, 277] width 1264 height 554
type input "$ 0,00"
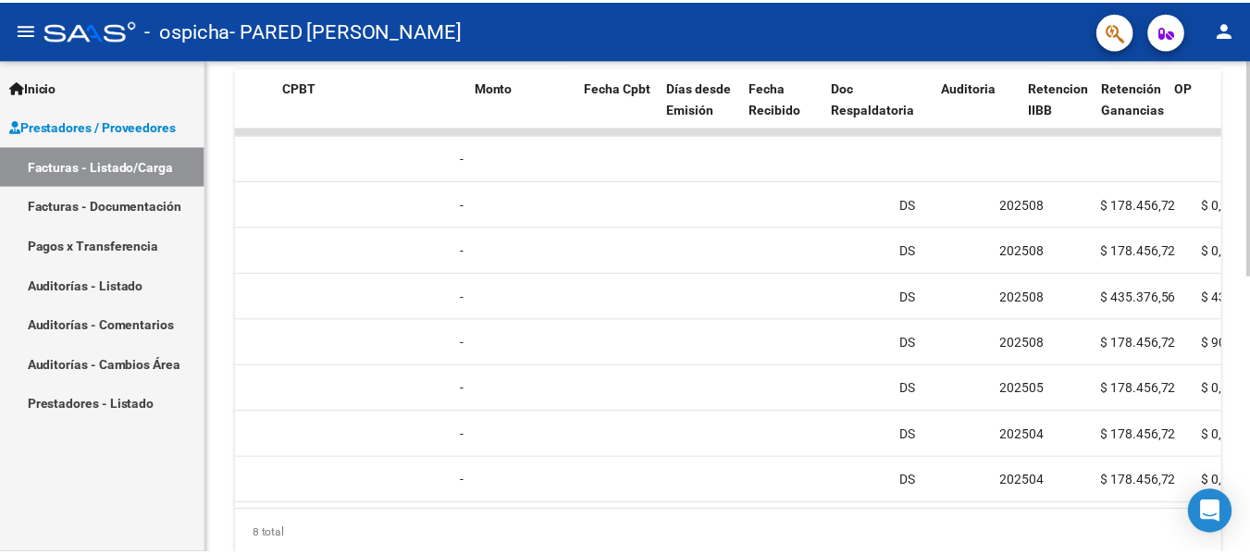
scroll to position [0, 0]
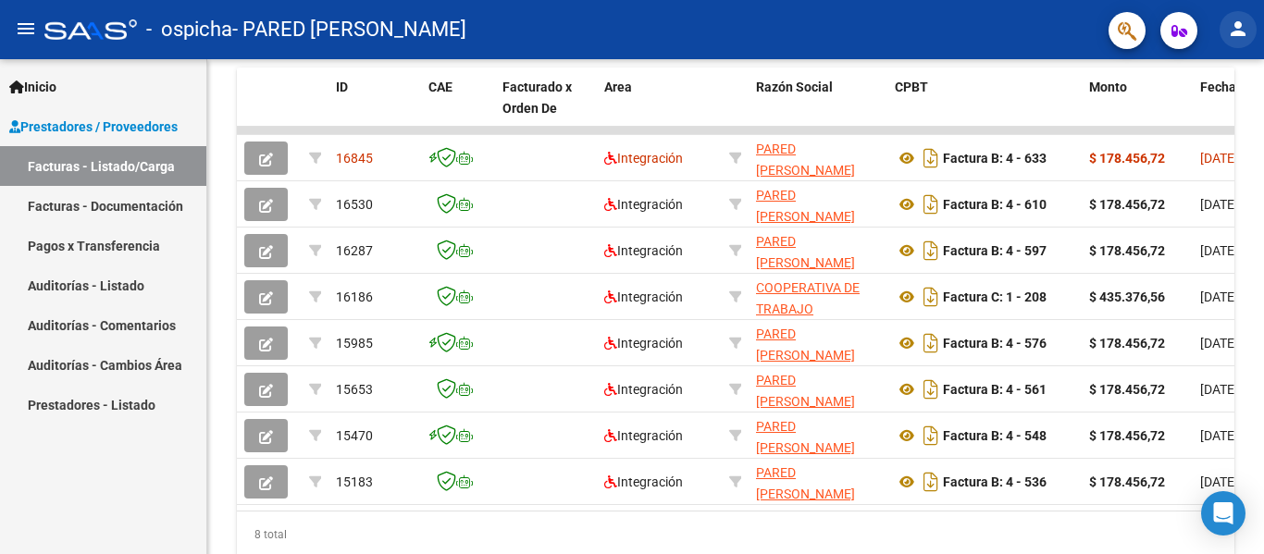
click at [1236, 31] on mat-icon "person" at bounding box center [1238, 29] width 22 height 22
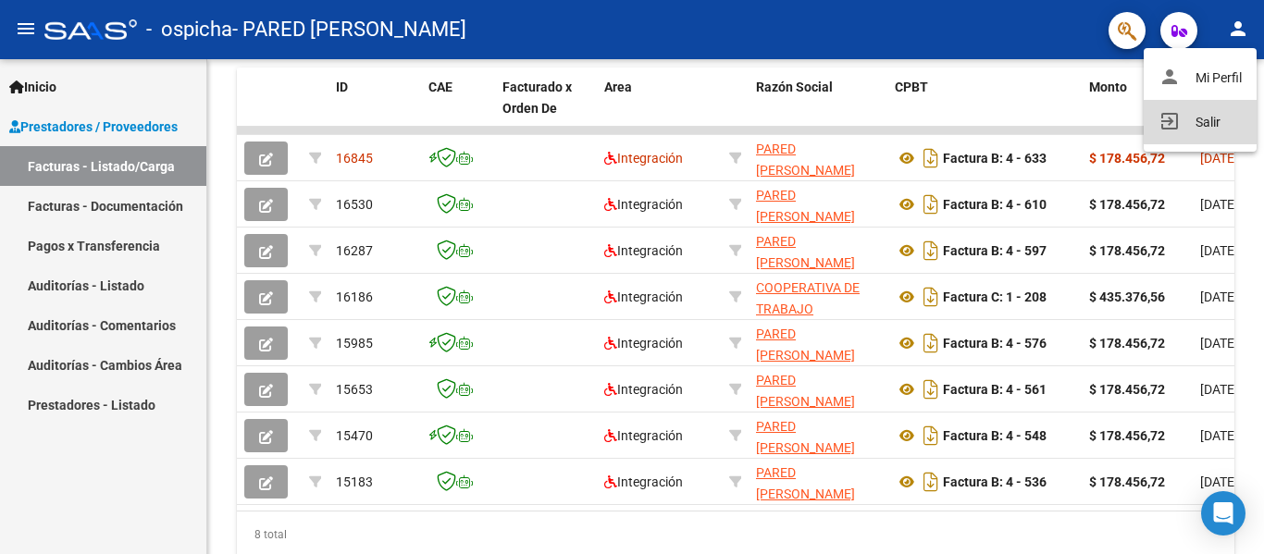
click at [1212, 116] on button "exit_to_app Salir" at bounding box center [1199, 122] width 113 height 44
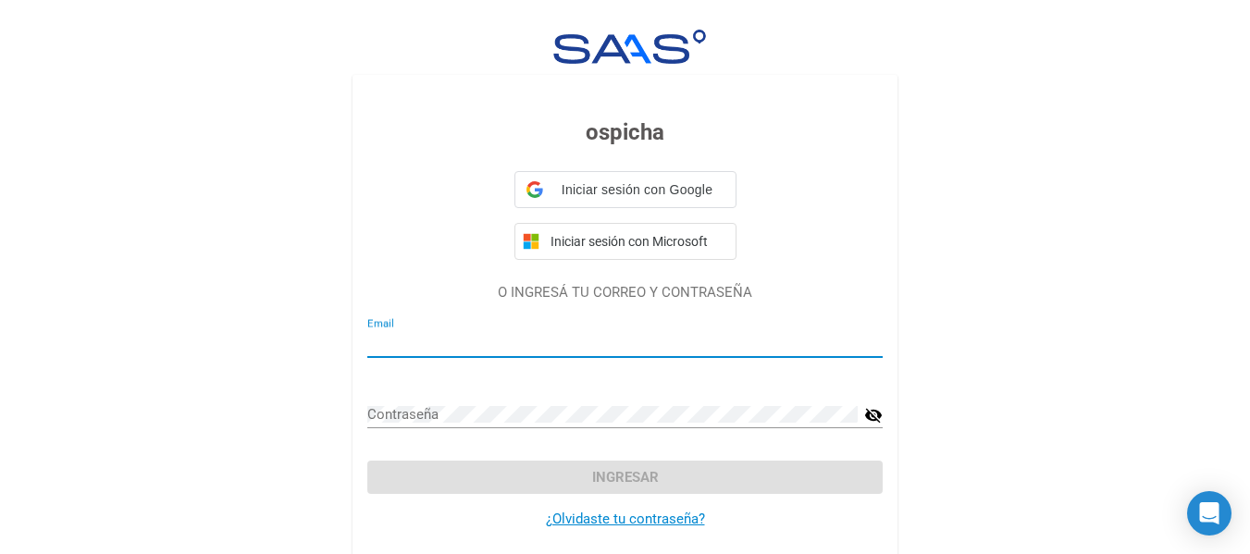
type input "[EMAIL_ADDRESS][DOMAIN_NAME]"
